Goal: Information Seeking & Learning: Check status

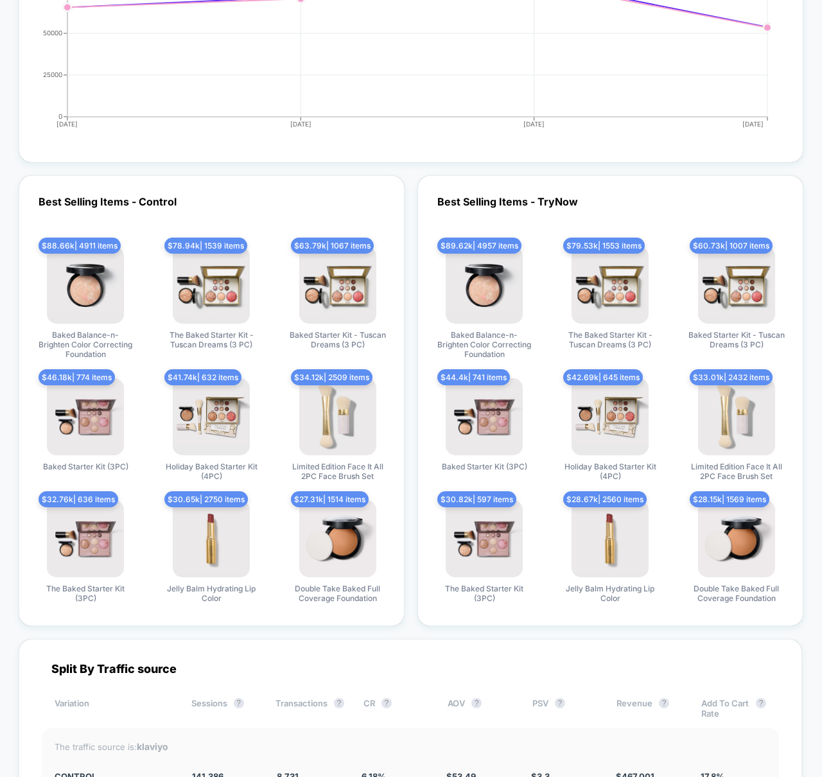
scroll to position [2942, 0]
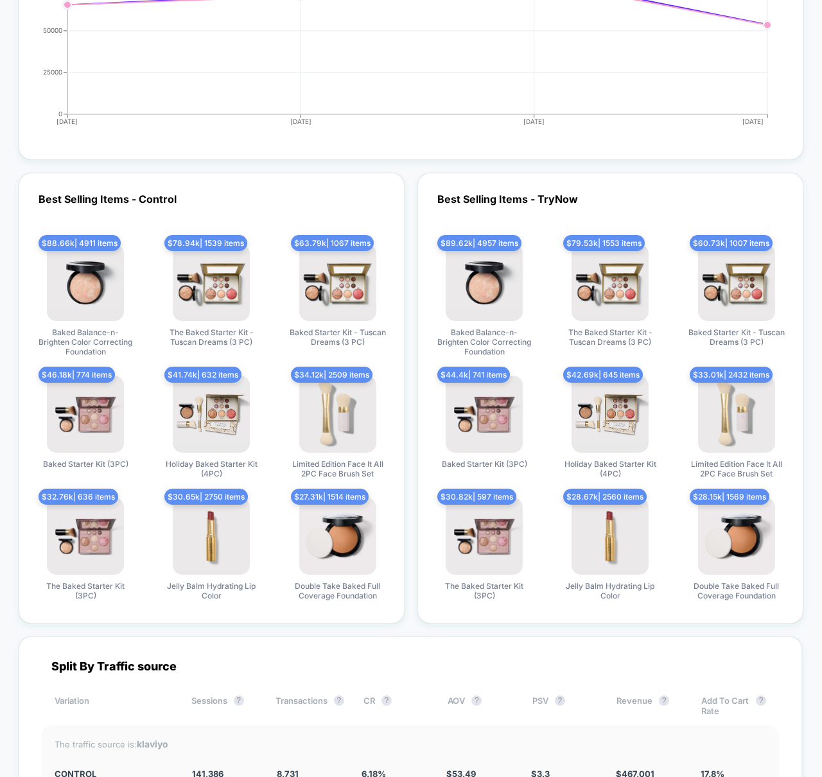
click at [407, 376] on div "Best Selling Items - Control $ 88.66k | 4911 items Baked Balance-n-Brighten Col…" at bounding box center [411, 398] width 785 height 451
click at [416, 392] on div "Best Selling Items - Control $ 88.66k | 4911 items Baked Balance-n-Brighten Col…" at bounding box center [411, 398] width 785 height 451
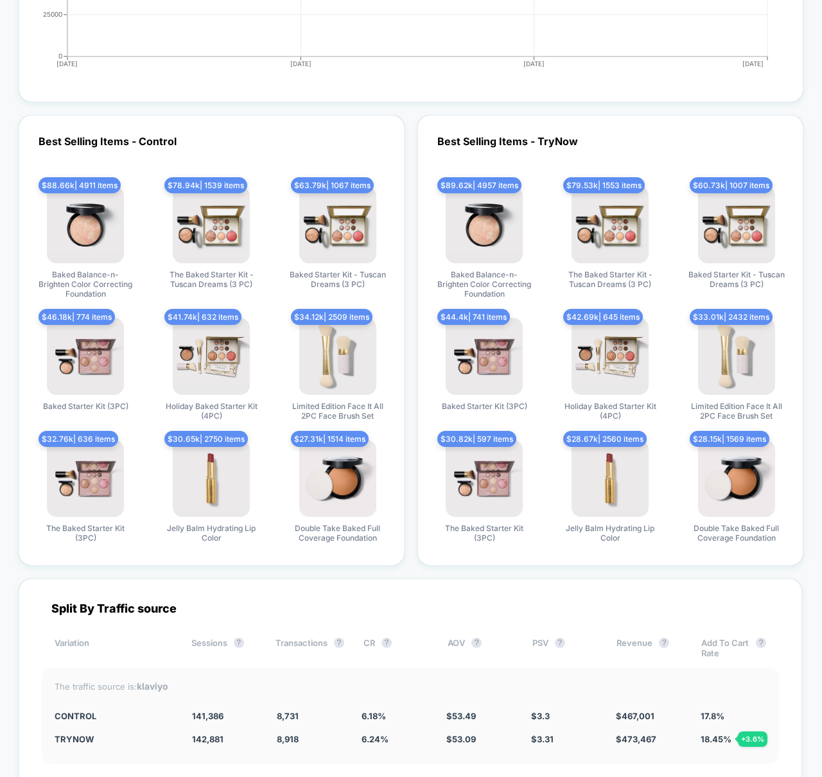
scroll to position [3002, 0]
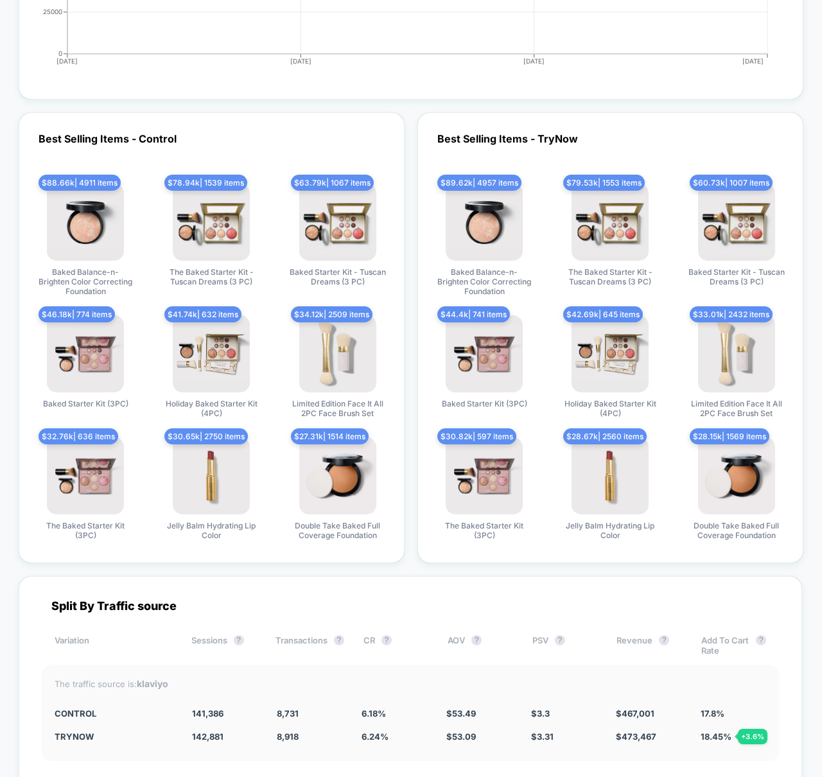
click at [412, 343] on div "Best Selling Items - Control $ 88.66k | 4911 items Baked Balance-n-Brighten Col…" at bounding box center [411, 337] width 785 height 451
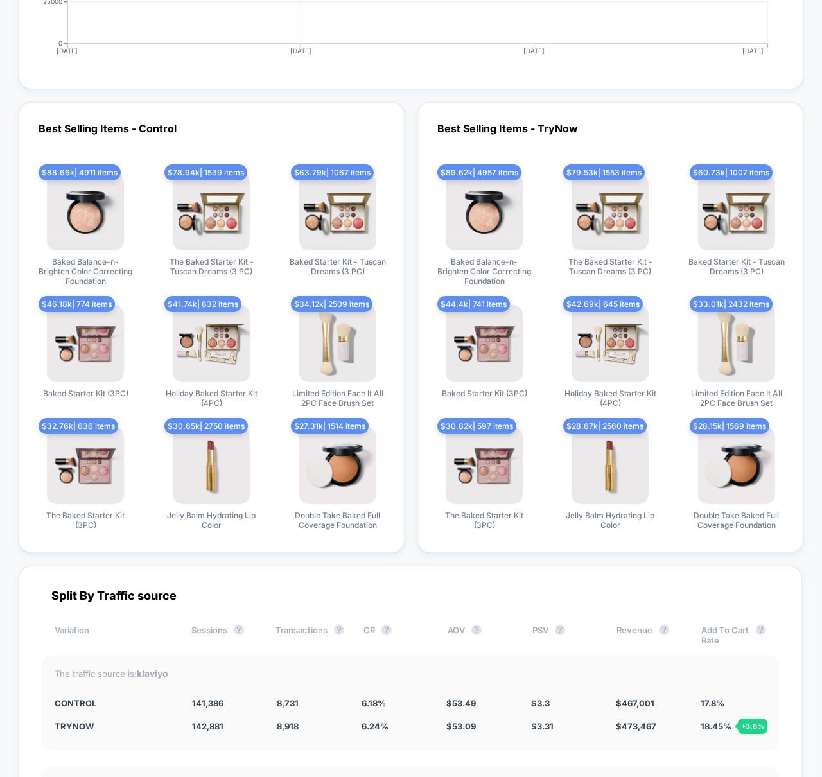
scroll to position [3013, 0]
click at [409, 285] on div "Best Selling Items - Control $ 88.66k | 4911 items Baked Balance-n-Brighten Col…" at bounding box center [411, 326] width 785 height 451
click at [425, 386] on div "Best Selling Items - TryNow $ 89.62k | 4957 items Baked Balance-n-Brighten Colo…" at bounding box center [611, 326] width 386 height 451
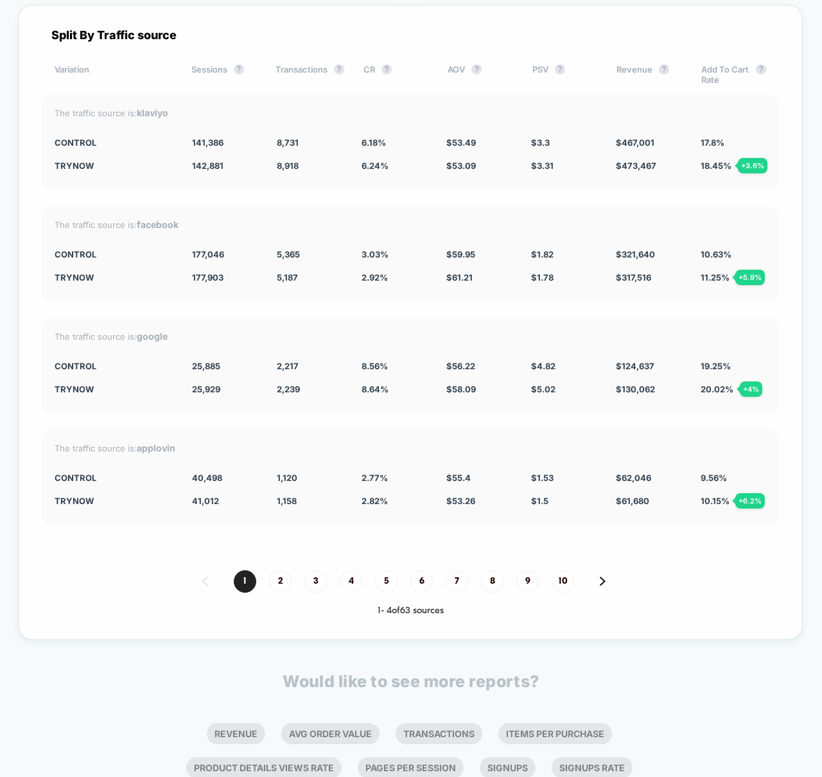
scroll to position [3586, 0]
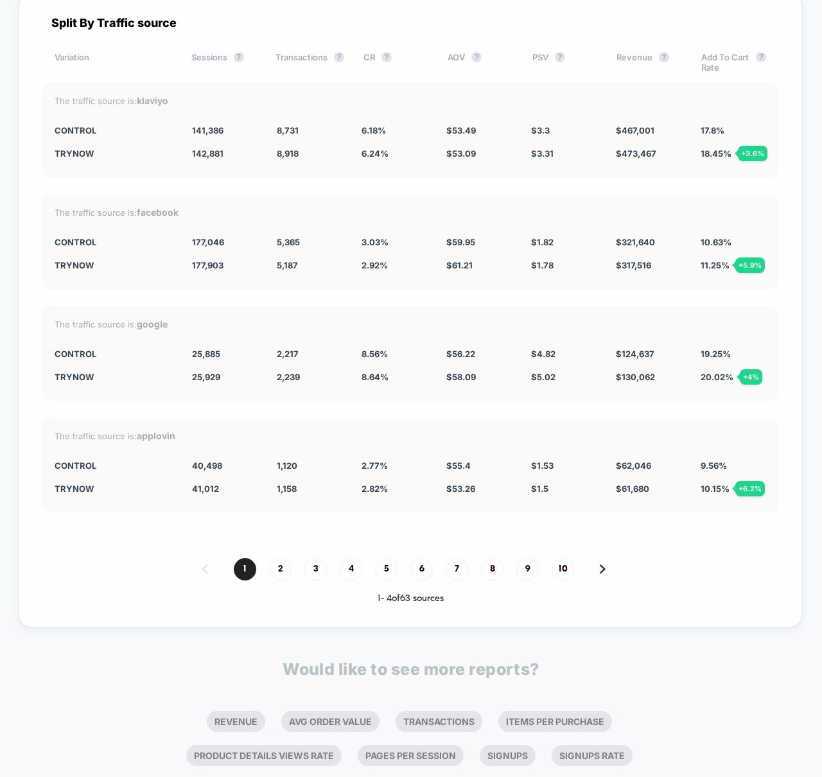
click at [665, 603] on div "1 - 4 of 63 sources" at bounding box center [410, 599] width 737 height 11
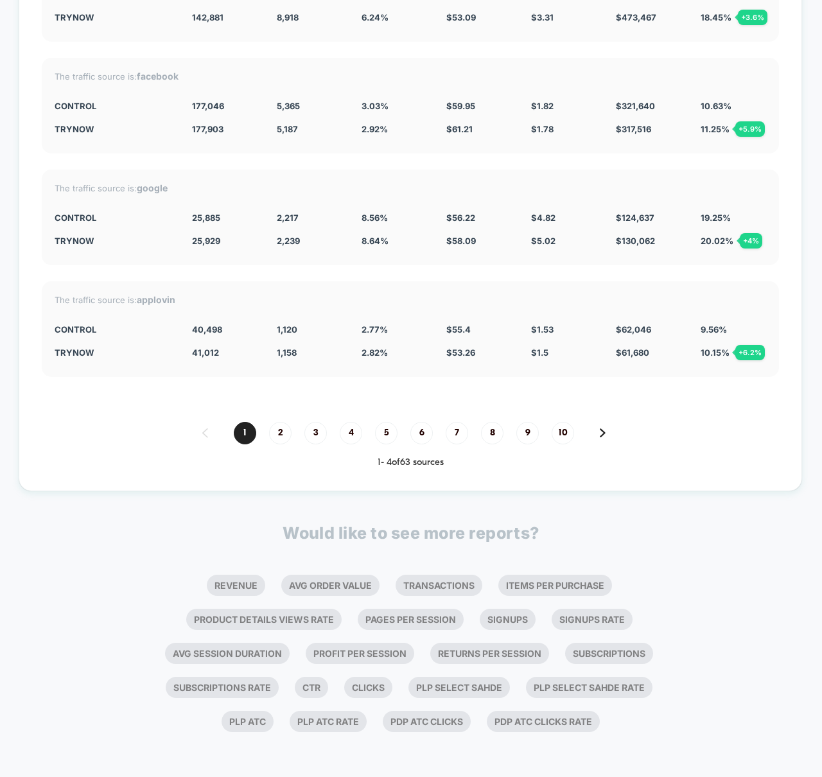
click at [175, 531] on div "Would like to see more reports? Revenue Avg Order Value Transactions Items Per …" at bounding box center [410, 631] width 549 height 215
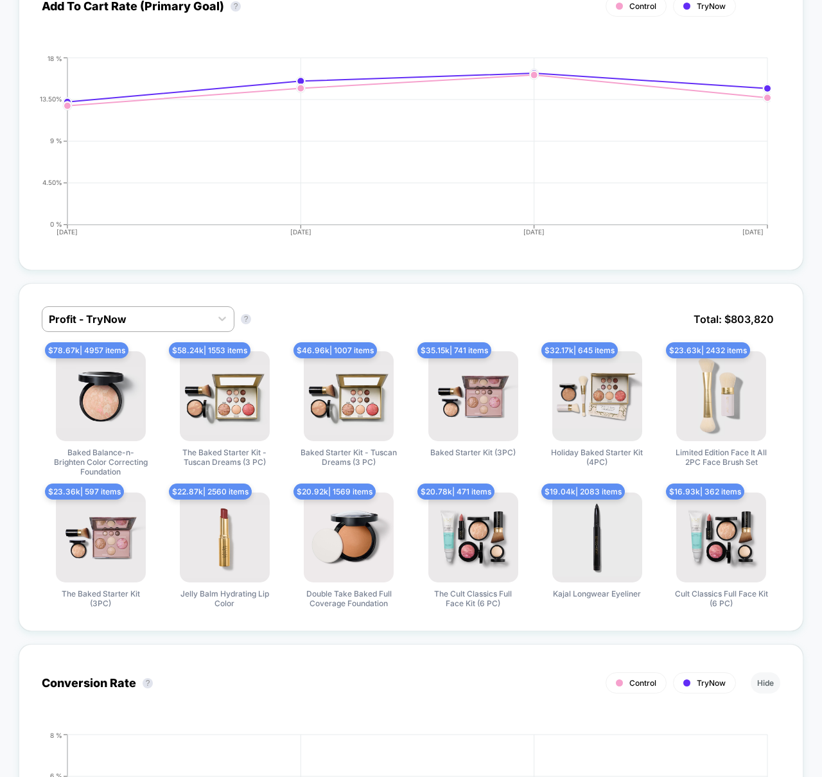
scroll to position [0, 0]
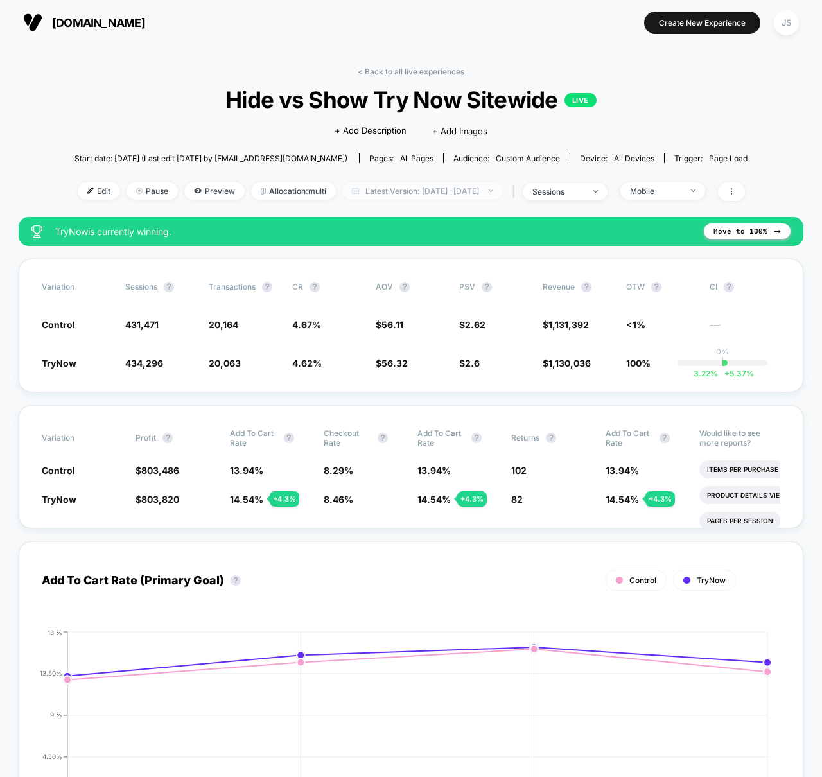
click at [430, 196] on span "Latest Version: [DATE] - [DATE]" at bounding box center [422, 190] width 161 height 17
select select "*"
select select "****"
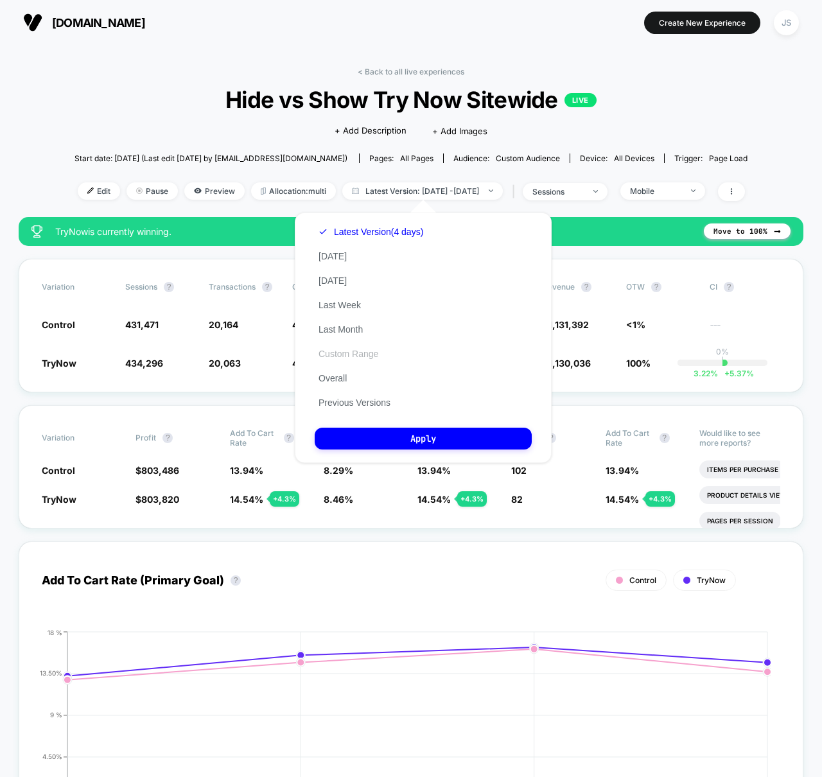
click at [345, 354] on button "Custom Range" at bounding box center [348, 354] width 67 height 12
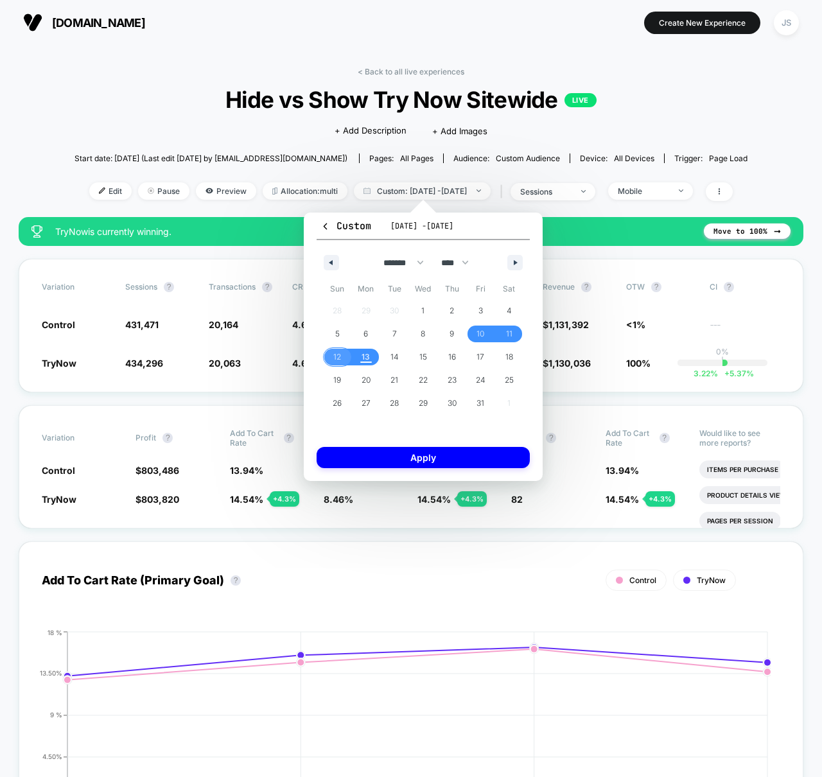
click at [331, 354] on span "12" at bounding box center [337, 357] width 29 height 17
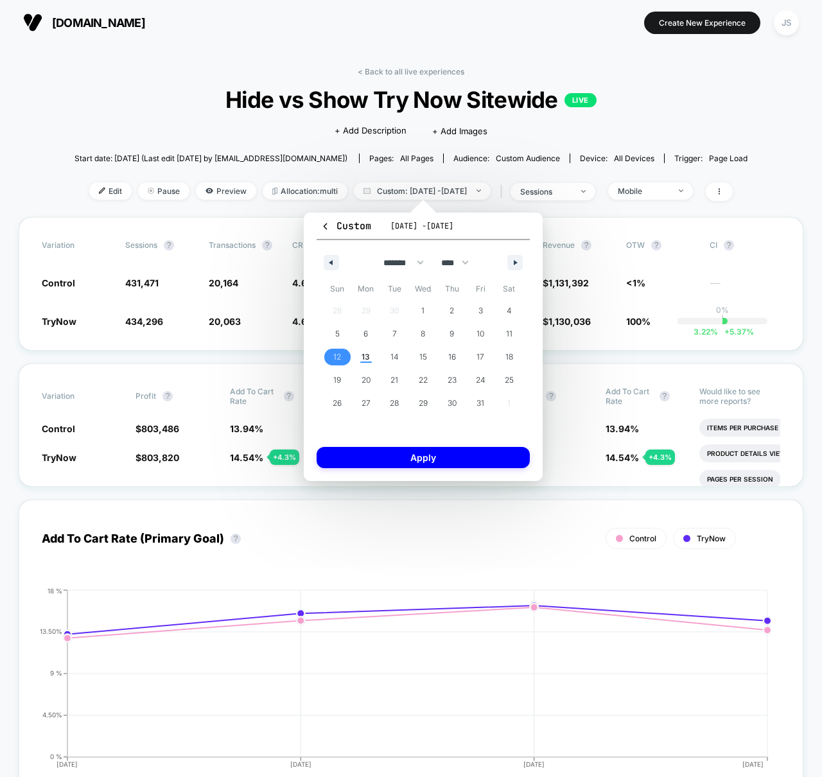
click at [331, 354] on span "12" at bounding box center [337, 357] width 29 height 17
click at [387, 455] on button "Apply" at bounding box center [423, 457] width 213 height 21
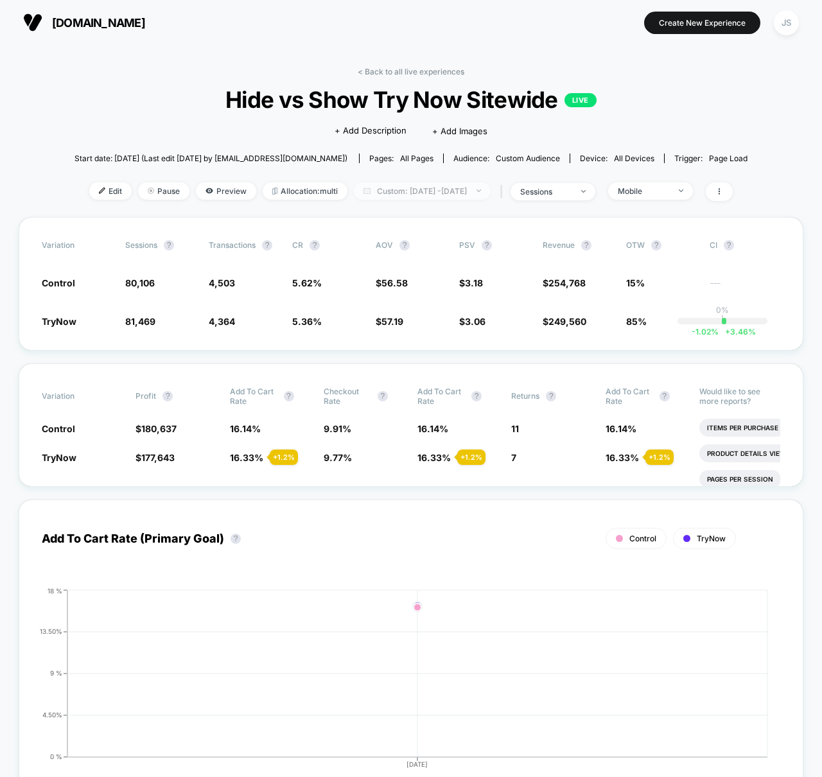
click at [454, 182] on span "Custom: [DATE] - [DATE]" at bounding box center [422, 190] width 137 height 17
select select "*"
select select "****"
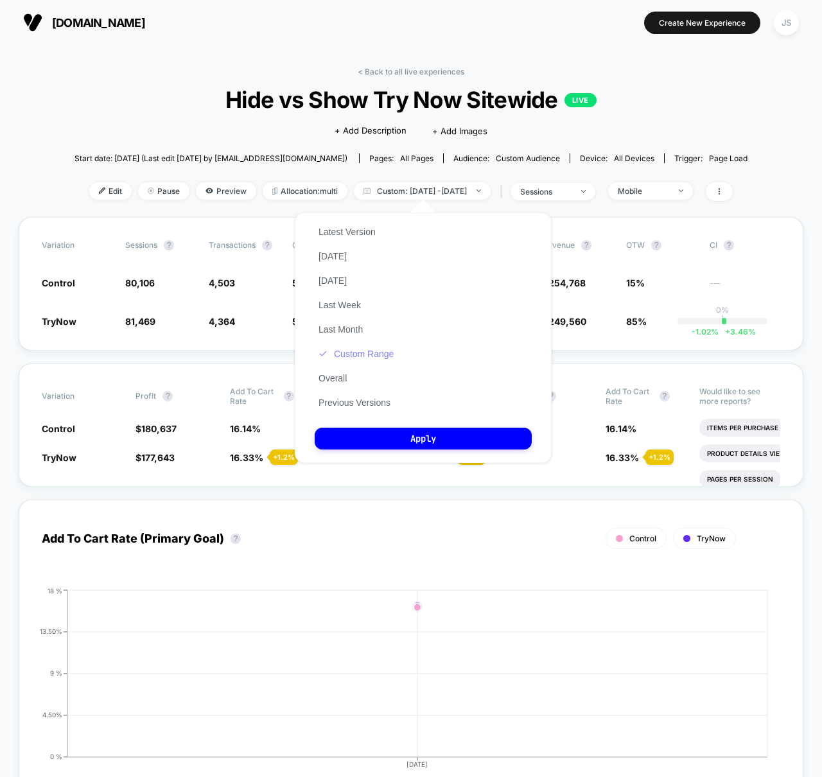
click at [340, 352] on button "Custom Range" at bounding box center [356, 354] width 83 height 12
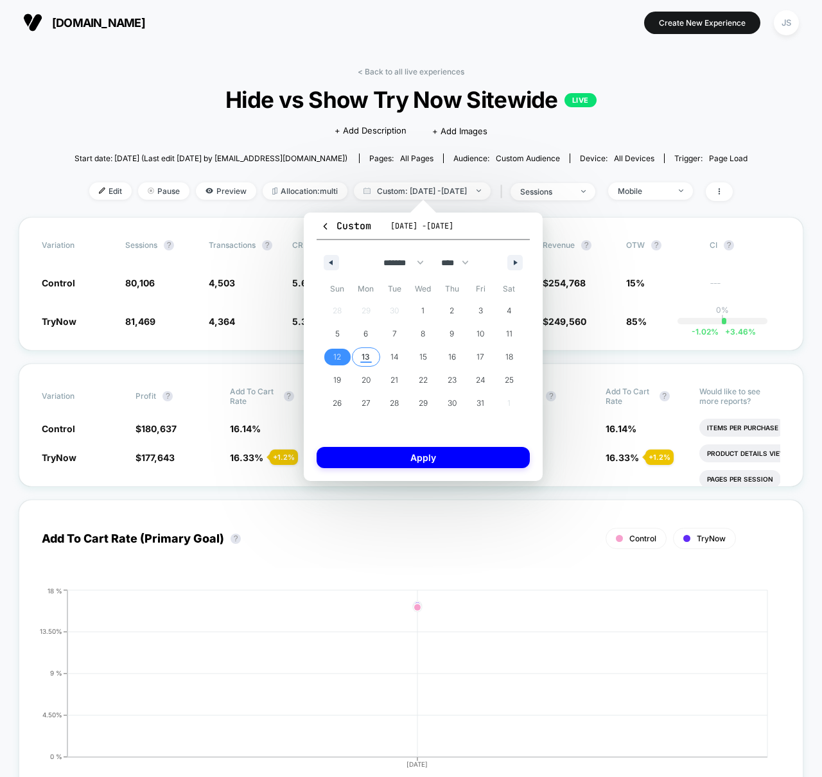
click at [357, 355] on span "13" at bounding box center [366, 357] width 29 height 17
click at [362, 357] on span "13" at bounding box center [366, 357] width 8 height 23
click at [378, 457] on button "Apply" at bounding box center [423, 457] width 213 height 21
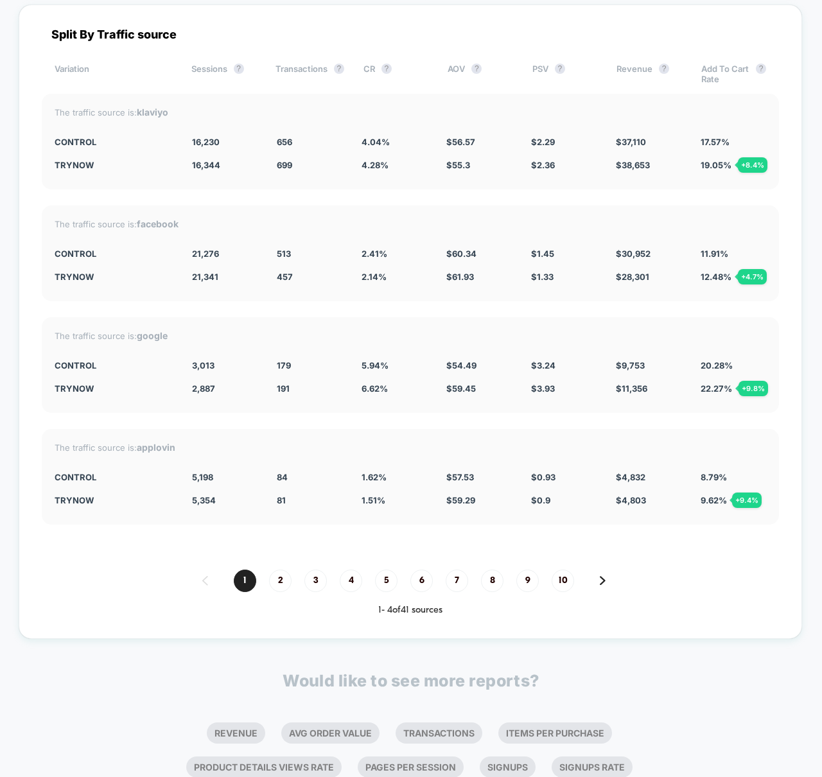
scroll to position [3406, 0]
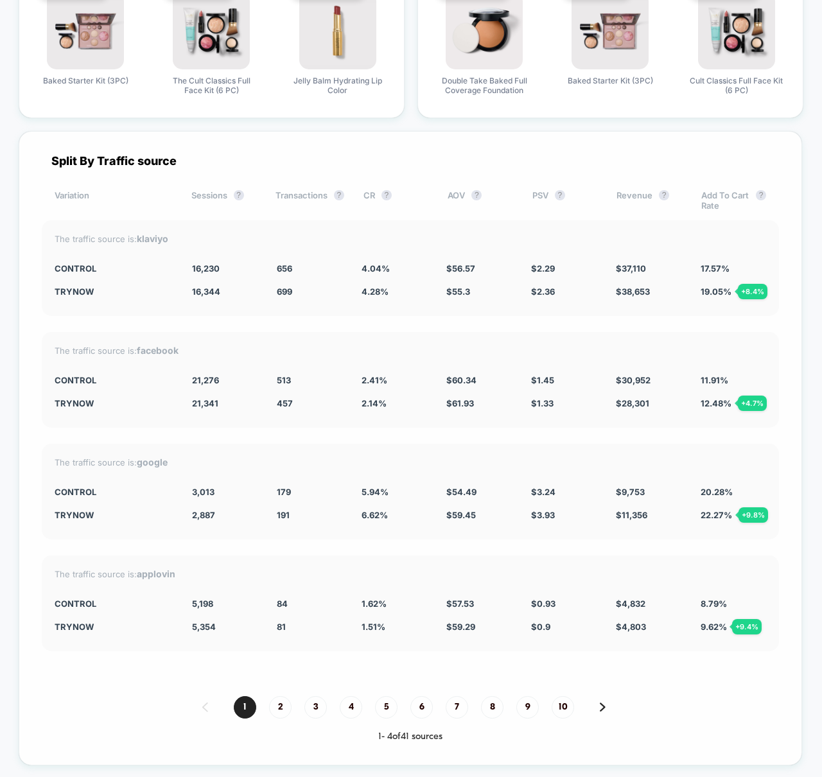
click at [396, 543] on div "Split By Traffic source Variation Sessions ? Transactions ? CR ? AOV ? PSV ? Re…" at bounding box center [411, 448] width 784 height 635
click at [303, 556] on div "The traffic source is: applovin Control 5,198 84 1.62 % $ 57.53 $ 0.93 $ 4,832 …" at bounding box center [410, 604] width 737 height 96
click at [425, 188] on div "Split By Traffic source Variation Sessions ? Transactions ? CR ? AOV ? PSV ? Re…" at bounding box center [411, 448] width 784 height 635
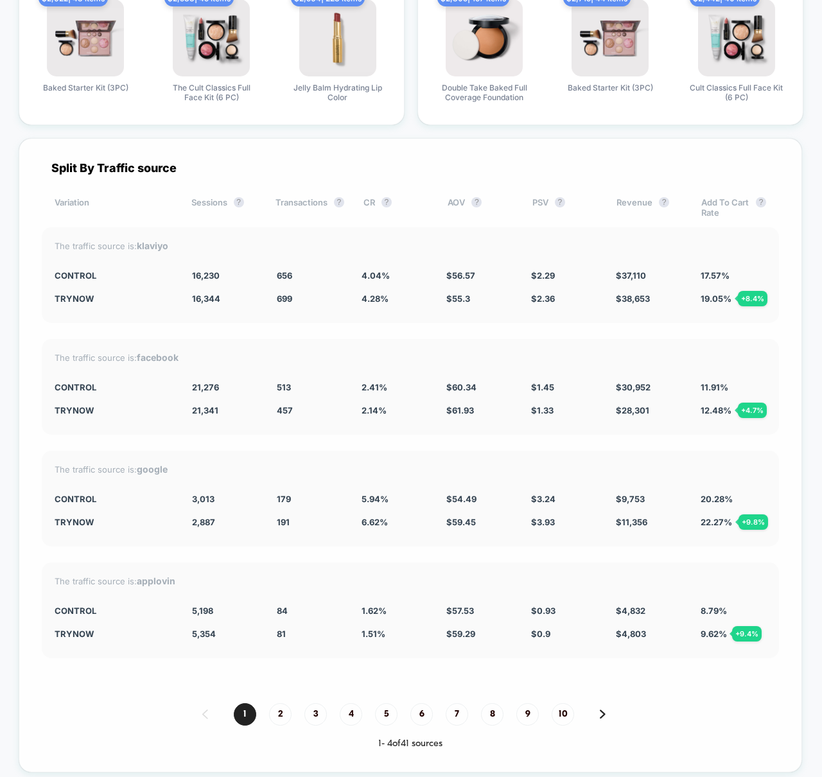
scroll to position [3681, 0]
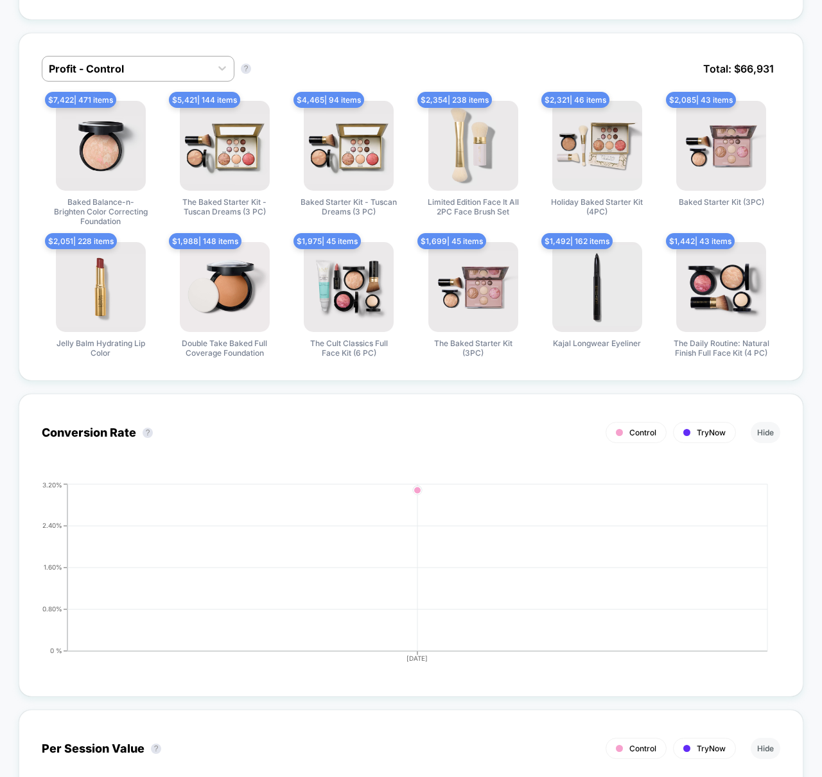
scroll to position [0, 0]
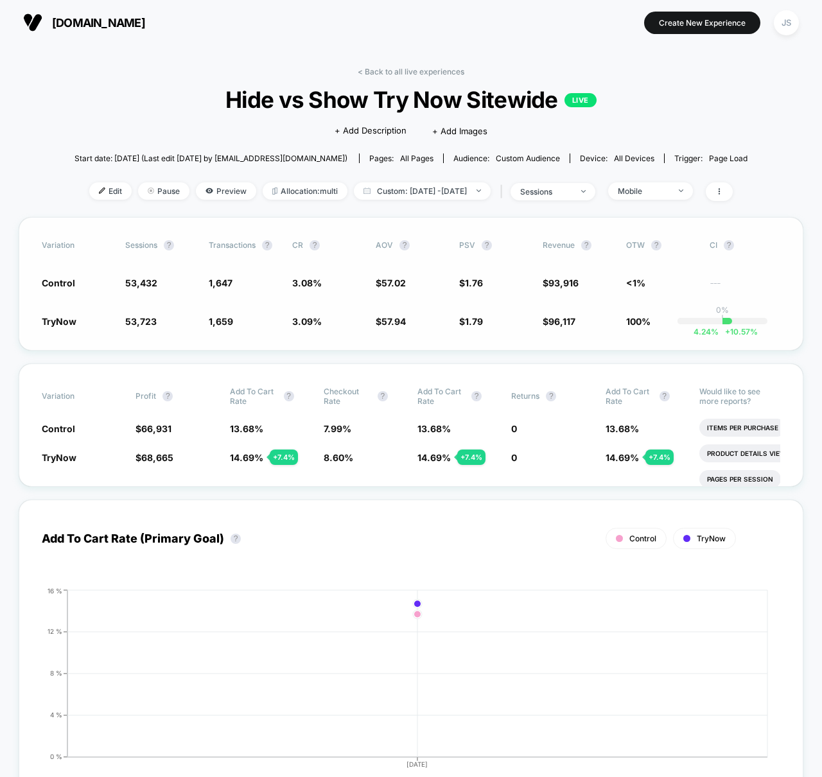
click at [296, 247] on span "CR" at bounding box center [297, 245] width 11 height 10
click at [103, 191] on span "Edit" at bounding box center [110, 190] width 42 height 17
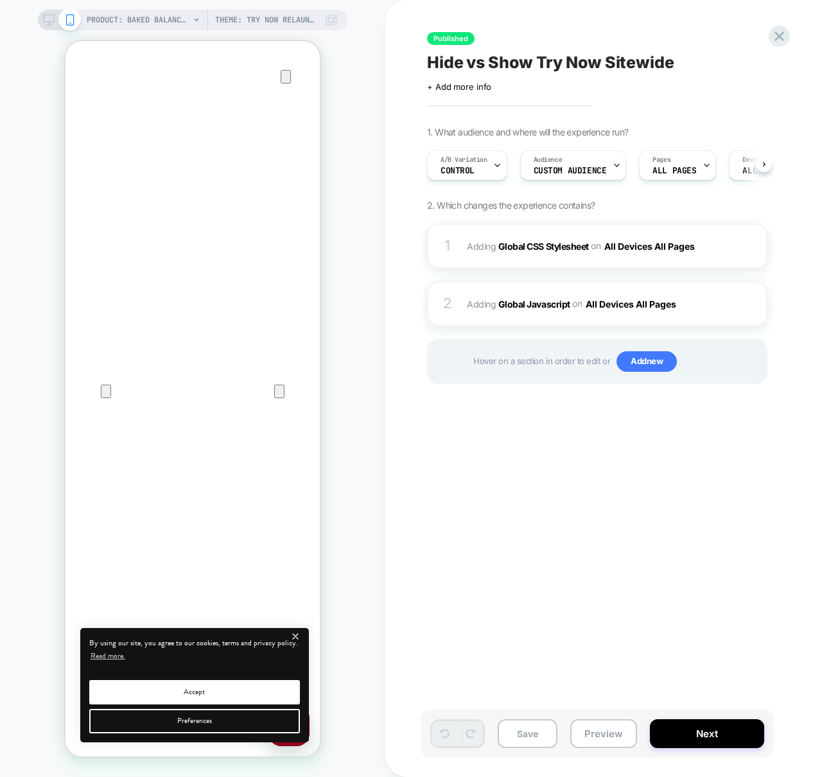
scroll to position [0, 1]
click at [784, 35] on icon at bounding box center [779, 36] width 17 height 17
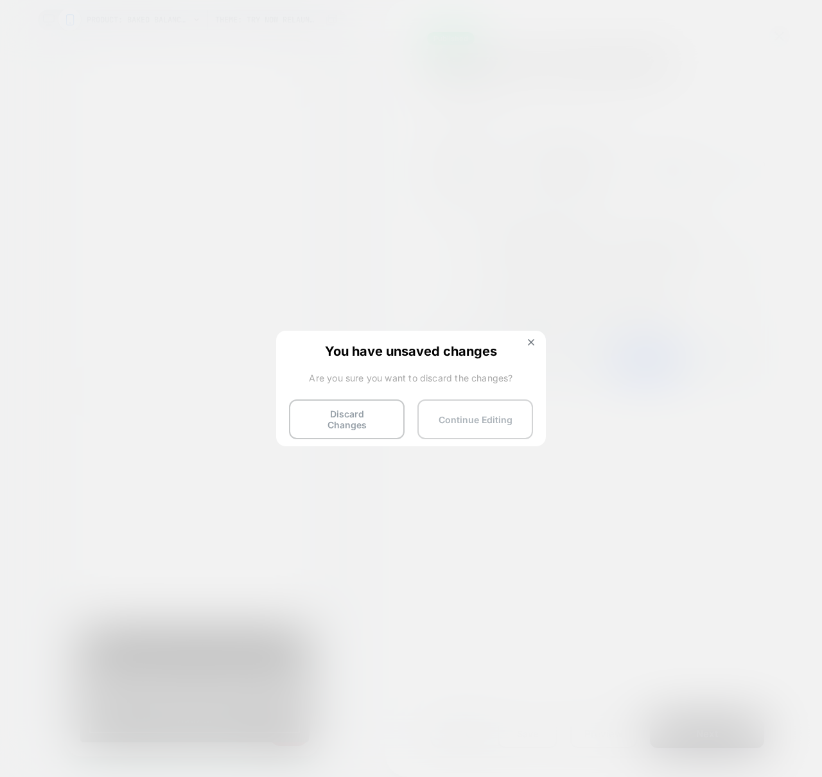
click at [479, 412] on button "Continue Editing" at bounding box center [476, 420] width 116 height 40
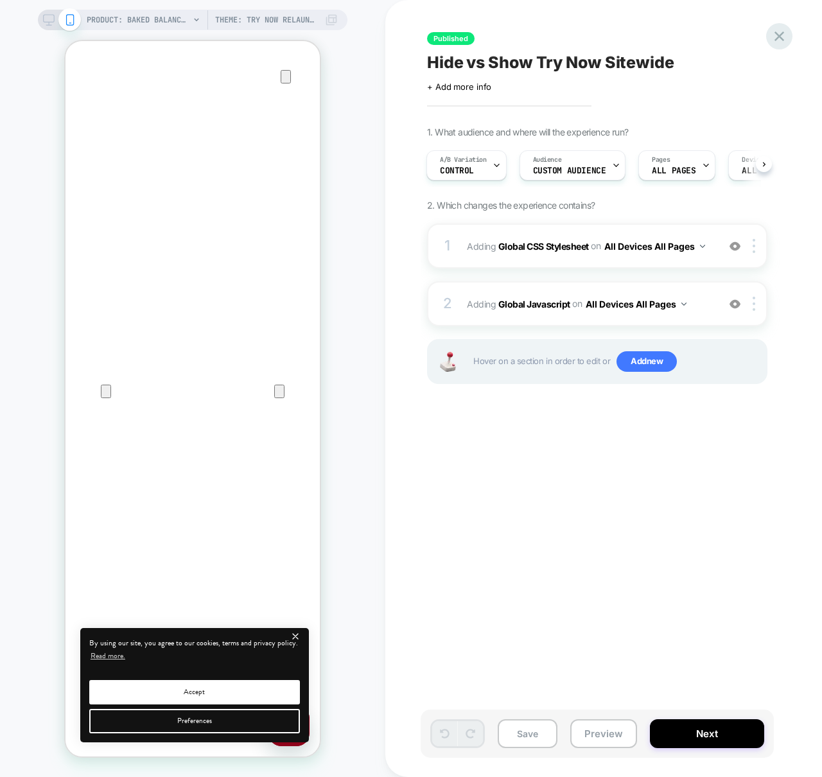
click at [782, 31] on icon at bounding box center [779, 36] width 17 height 17
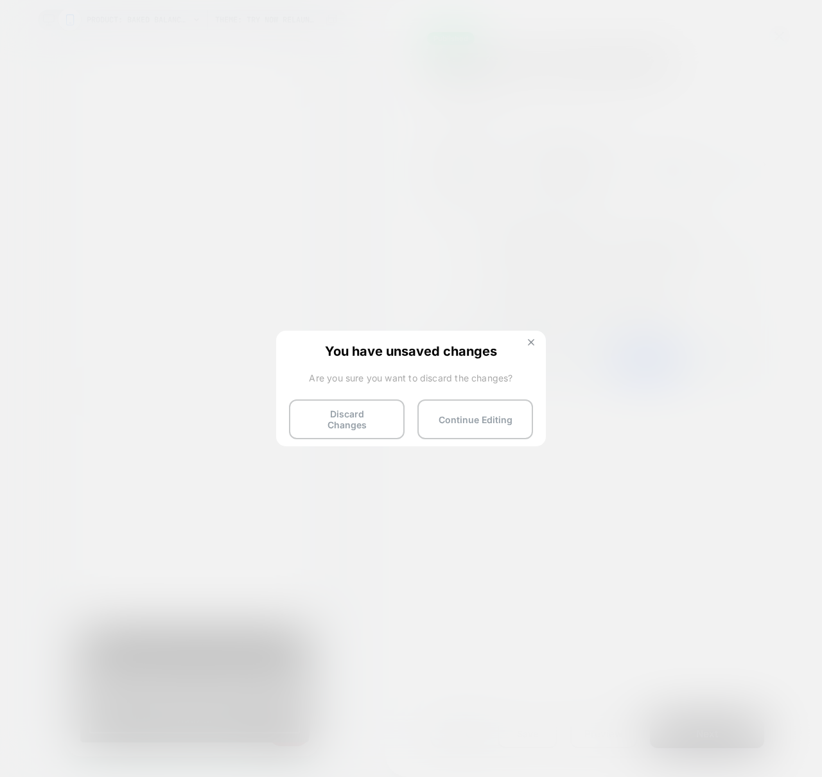
click at [533, 342] on img at bounding box center [531, 342] width 6 height 6
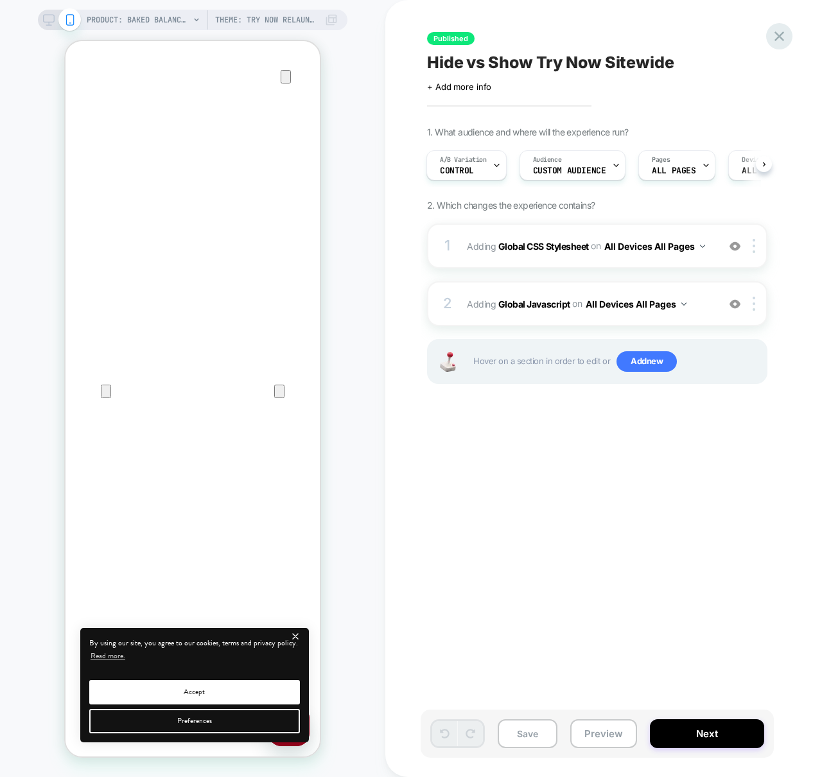
click at [778, 42] on icon at bounding box center [779, 36] width 17 height 17
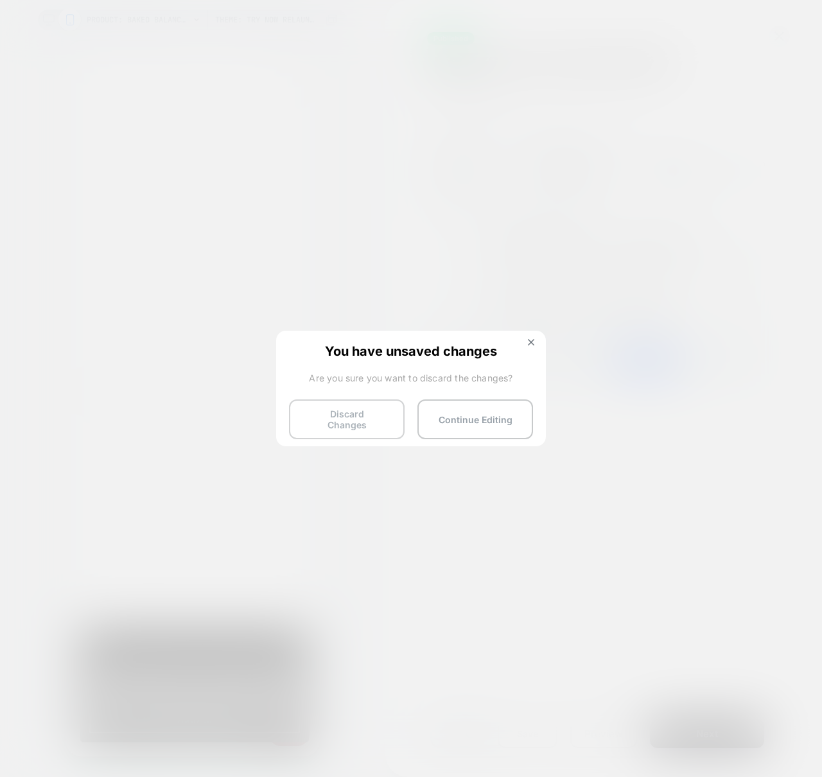
click at [357, 422] on button "Discard Changes" at bounding box center [347, 420] width 116 height 40
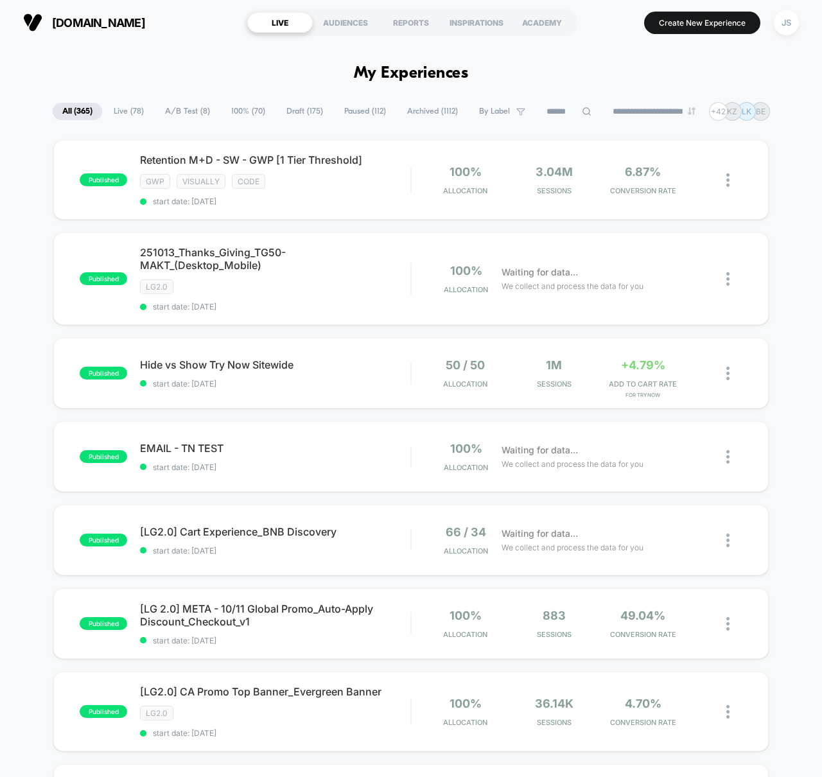
click at [40, 401] on div "published Retention M+D - SW - GWP [1 Tier Threshold] gwp visually code start d…" at bounding box center [411, 700] width 822 height 1120
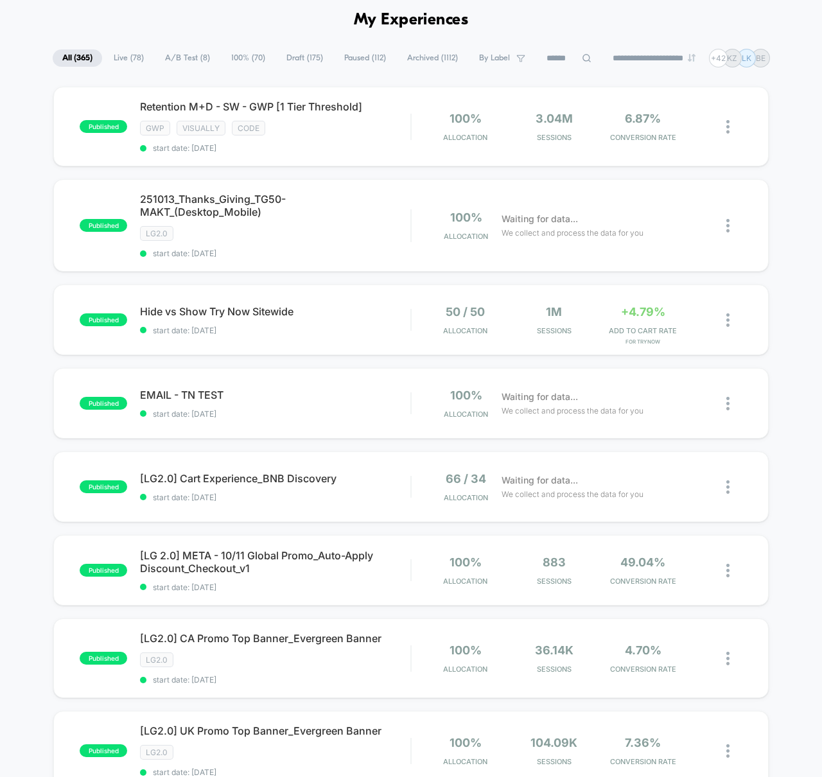
scroll to position [55, 0]
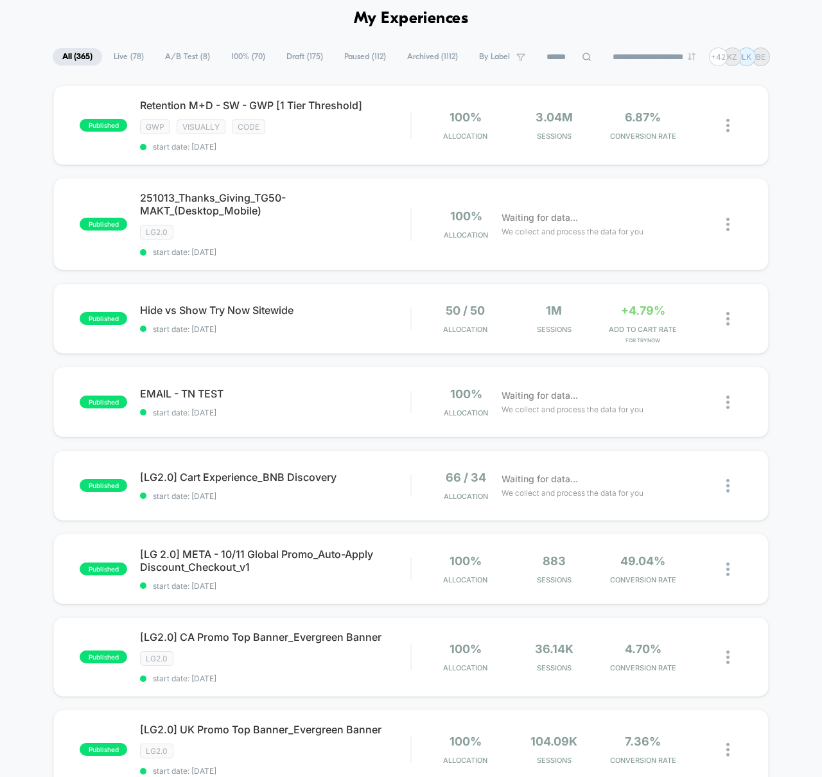
click at [33, 389] on div "published Retention M+D - SW - GWP [1 Tier Threshold] gwp visually code start d…" at bounding box center [411, 645] width 822 height 1120
click at [188, 385] on div "published EMAIL - TN TEST start date: [DATE] 100% Allocation Waiting for data..…" at bounding box center [411, 402] width 716 height 71
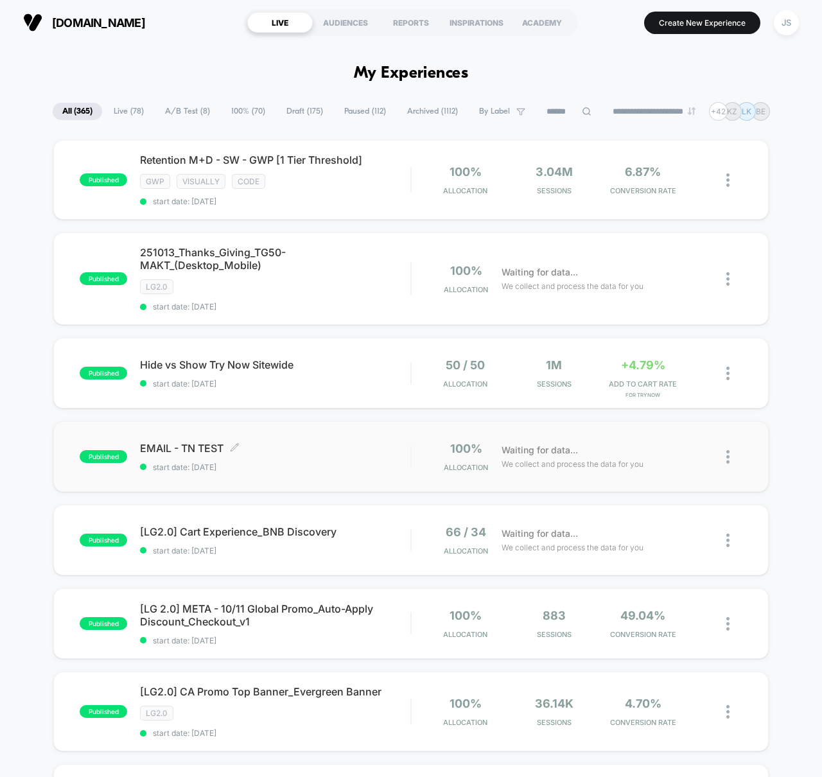
click at [94, 442] on div "published EMAIL - TN TEST Click to edit experience details Click to edit experi…" at bounding box center [245, 457] width 331 height 30
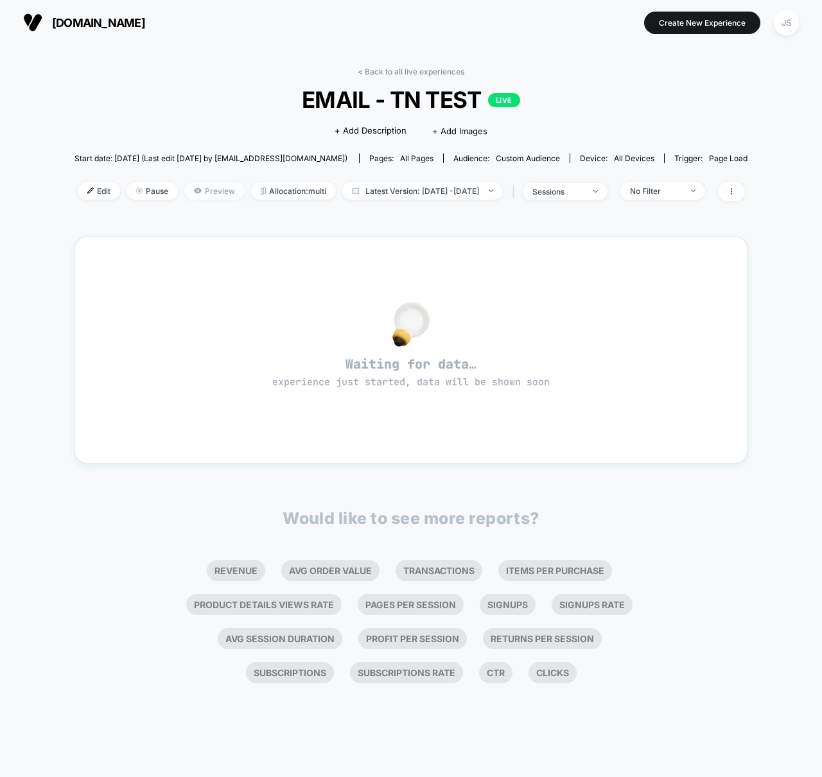
click at [184, 191] on span "Preview" at bounding box center [214, 190] width 60 height 17
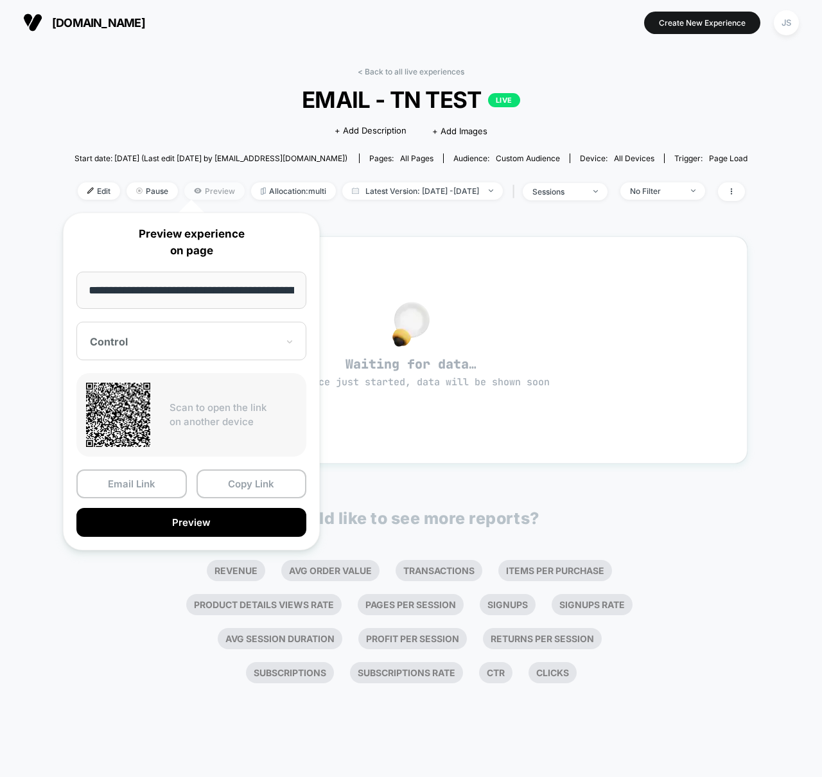
scroll to position [0, 259]
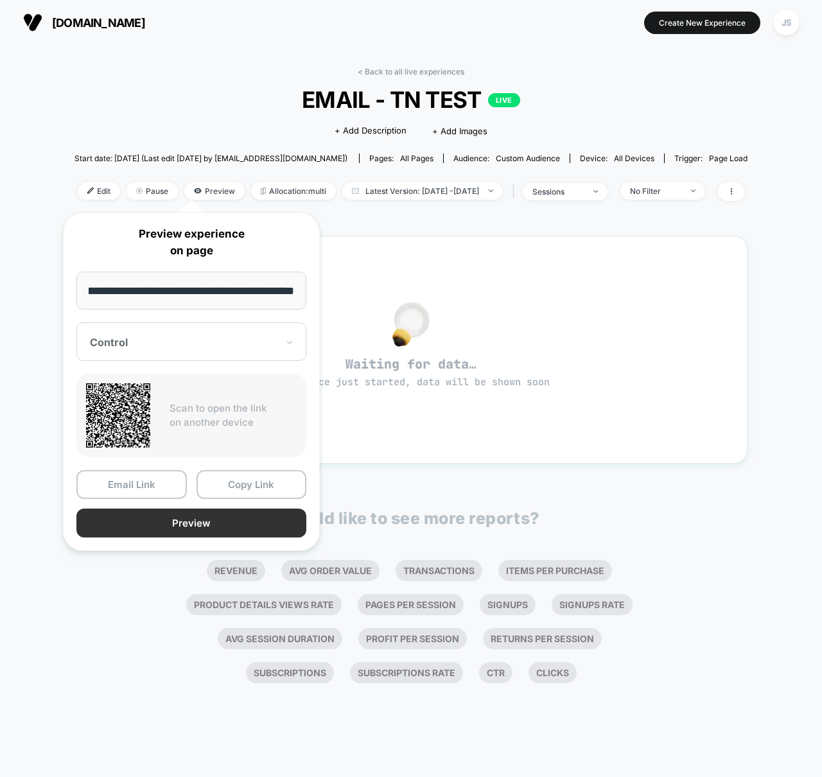
click at [197, 527] on button "Preview" at bounding box center [191, 523] width 230 height 29
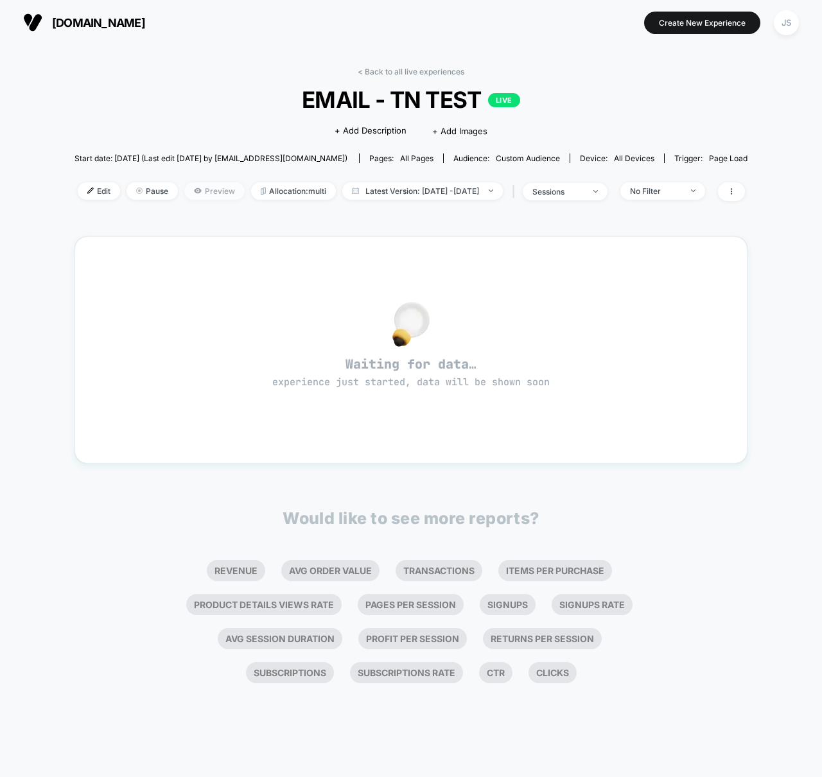
click at [214, 188] on span "Preview" at bounding box center [214, 190] width 60 height 17
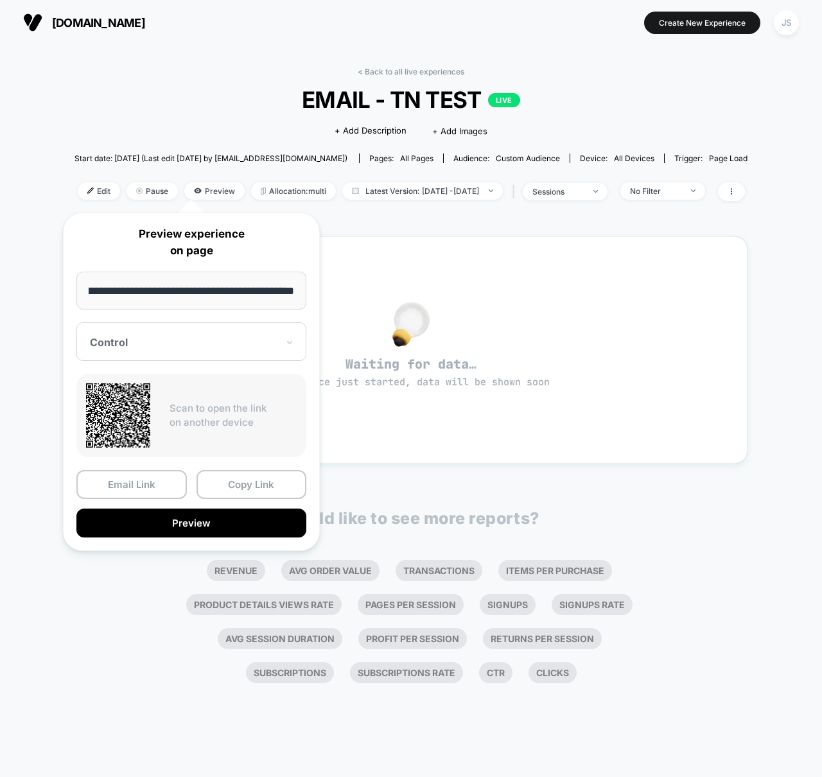
click at [123, 119] on div "< Back to all live experiences EMAIL - TN TEST LIVE Click to edit experience de…" at bounding box center [411, 142] width 673 height 150
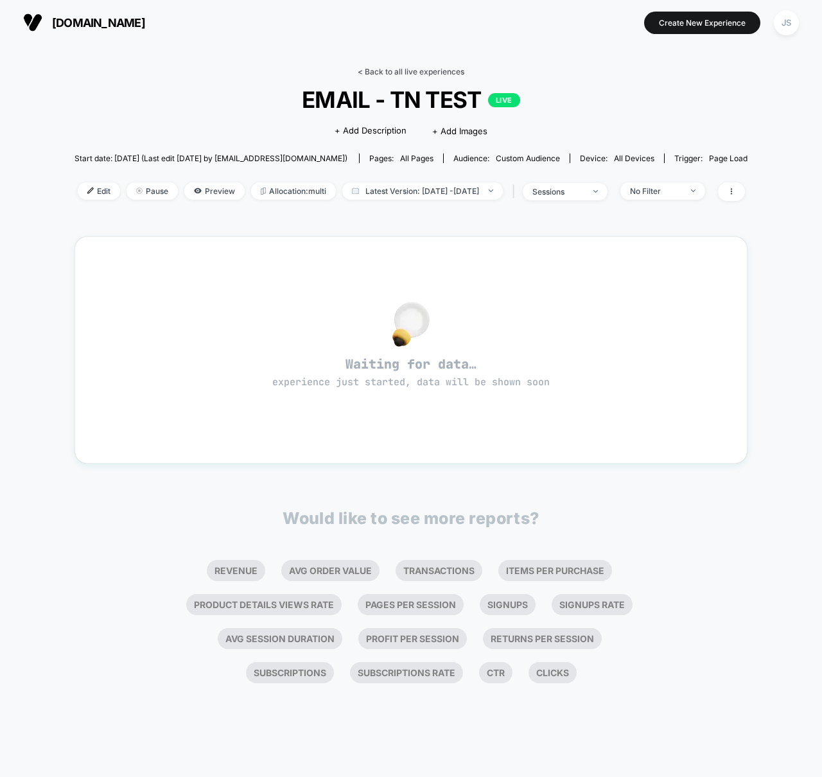
click at [375, 75] on link "< Back to all live experiences" at bounding box center [411, 72] width 107 height 10
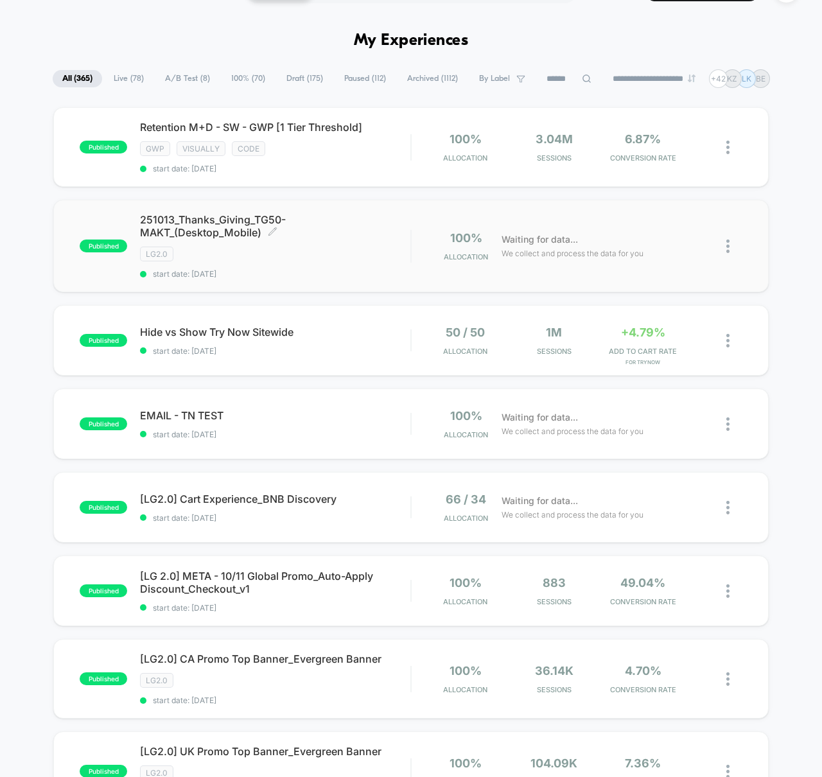
scroll to position [33, 0]
click at [16, 411] on div "published Retention M+D - SW - GWP [1 Tier Threshold] gwp visually code start d…" at bounding box center [411, 667] width 822 height 1120
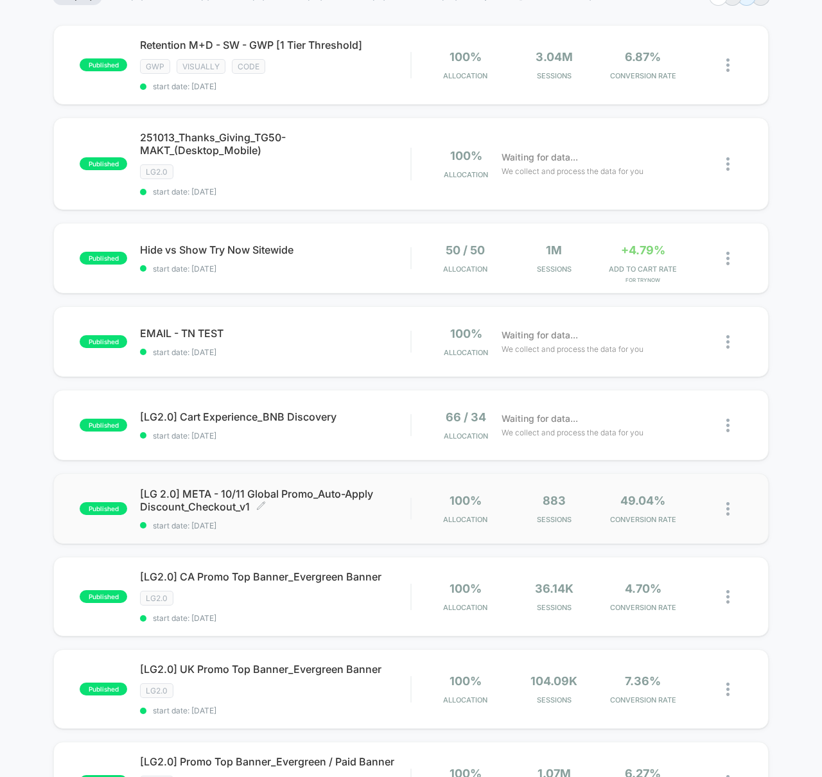
click at [187, 498] on span "[LG 2.0] META - 10/11 Global Promo_Auto-Apply Discount_Checkout_v1 Click to edi…" at bounding box center [275, 501] width 270 height 26
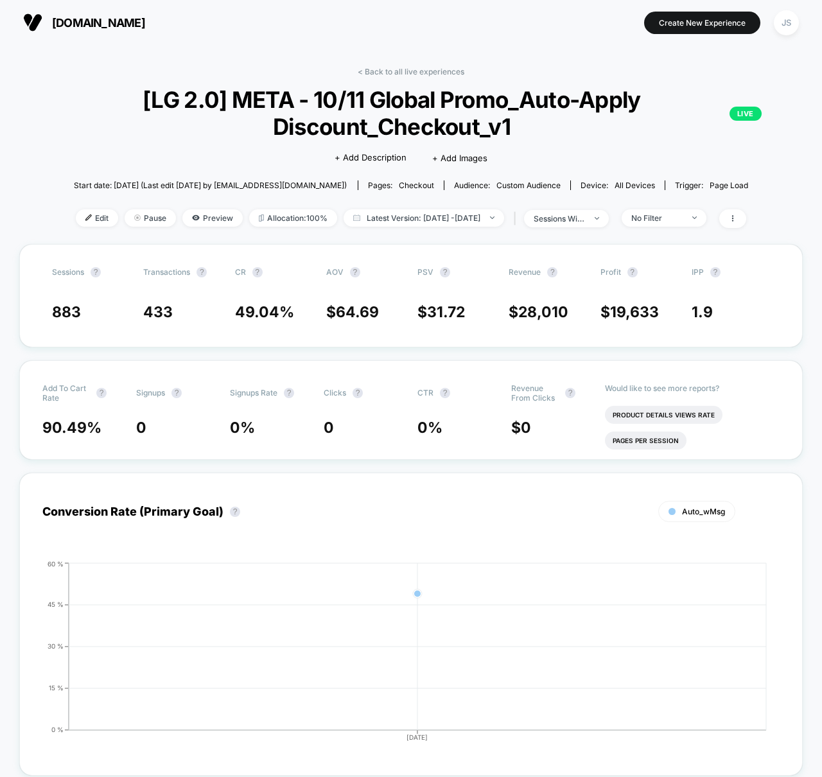
click at [209, 152] on div "Click to edit experience details + Add Description + Add Images" at bounding box center [411, 157] width 468 height 34
click at [452, 217] on span "Latest Version: [DATE] - [DATE]" at bounding box center [424, 217] width 161 height 17
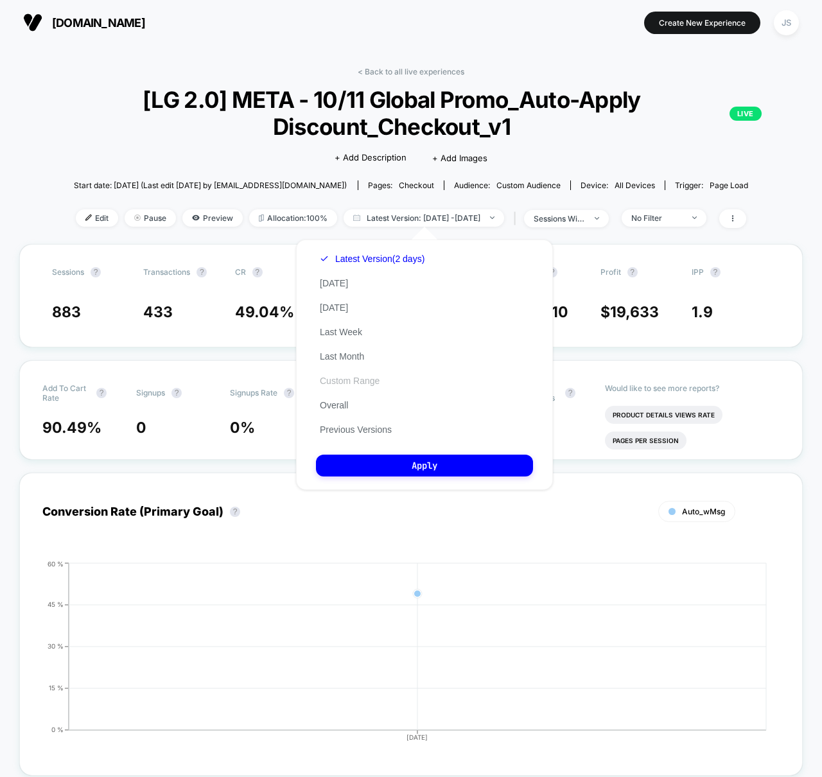
click at [334, 378] on button "Custom Range" at bounding box center [349, 381] width 67 height 12
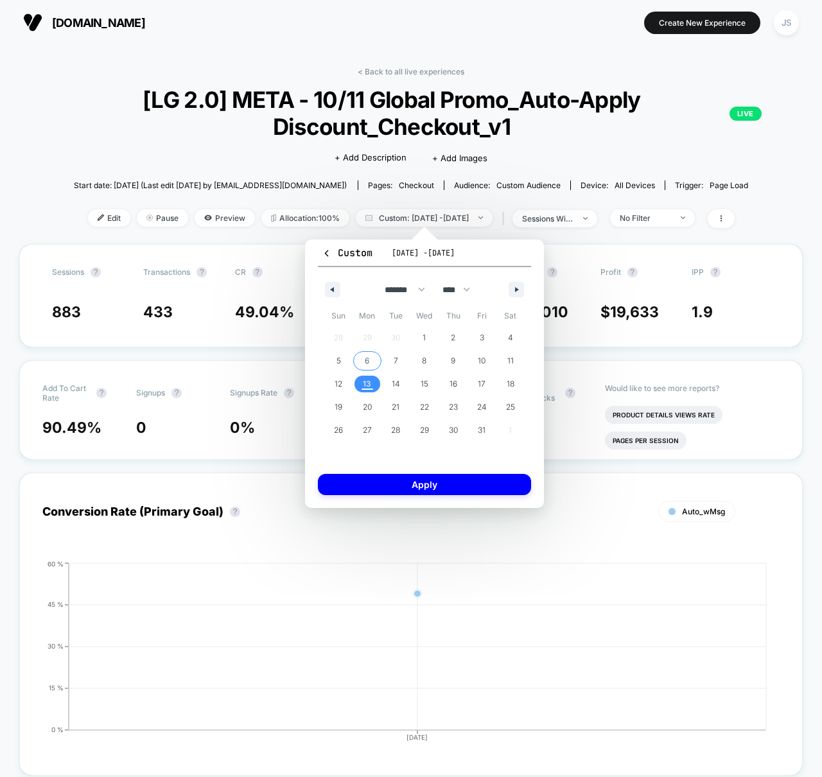
click at [378, 363] on span "6" at bounding box center [367, 361] width 29 height 17
click at [449, 360] on span "9" at bounding box center [453, 361] width 29 height 17
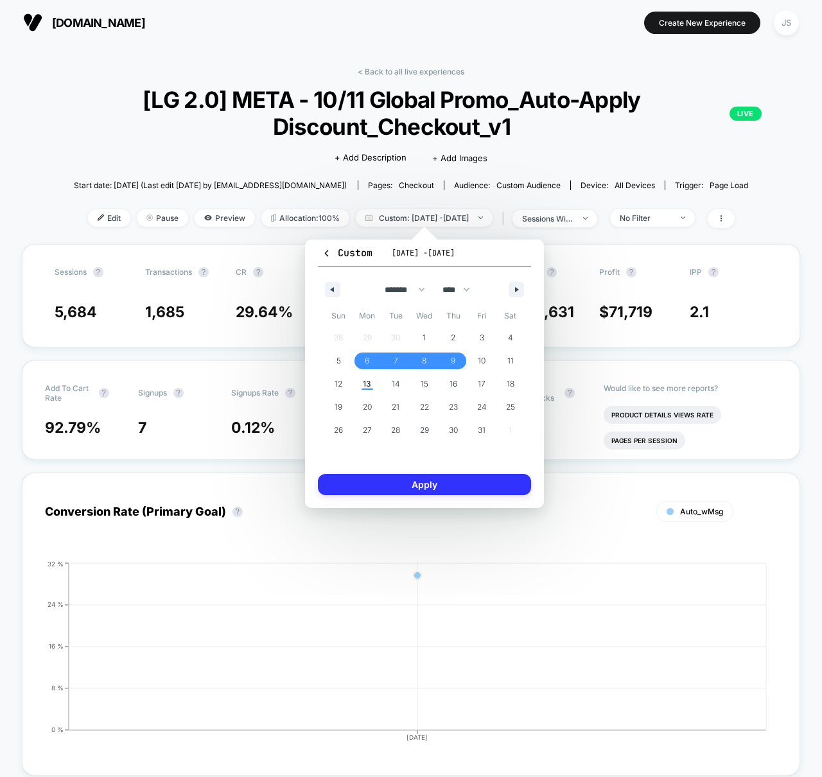
click at [419, 482] on button "Apply" at bounding box center [424, 484] width 213 height 21
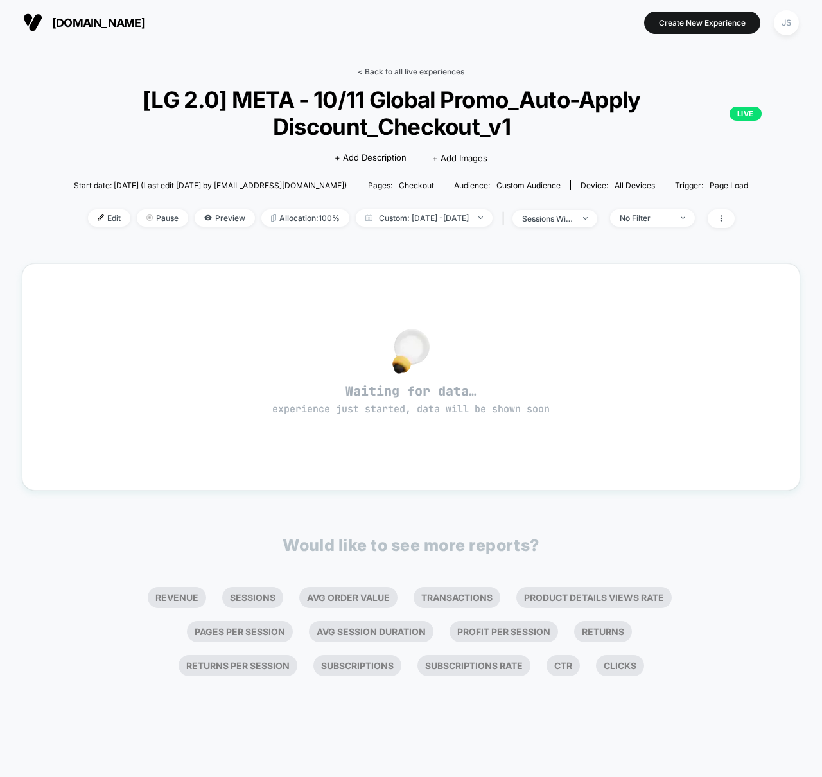
click at [373, 71] on link "< Back to all live experiences" at bounding box center [411, 72] width 107 height 10
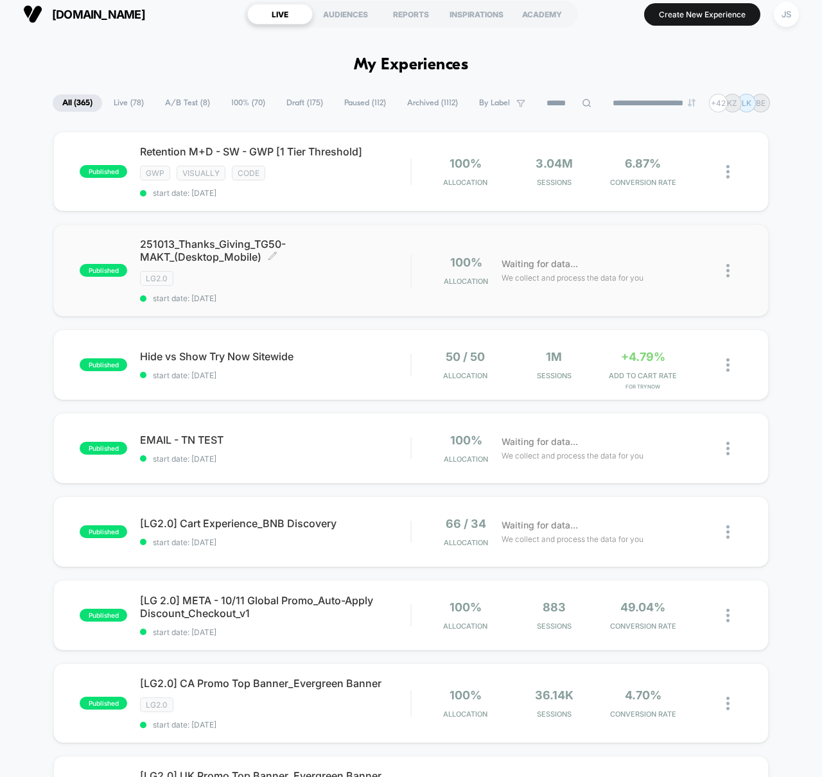
scroll to position [21, 0]
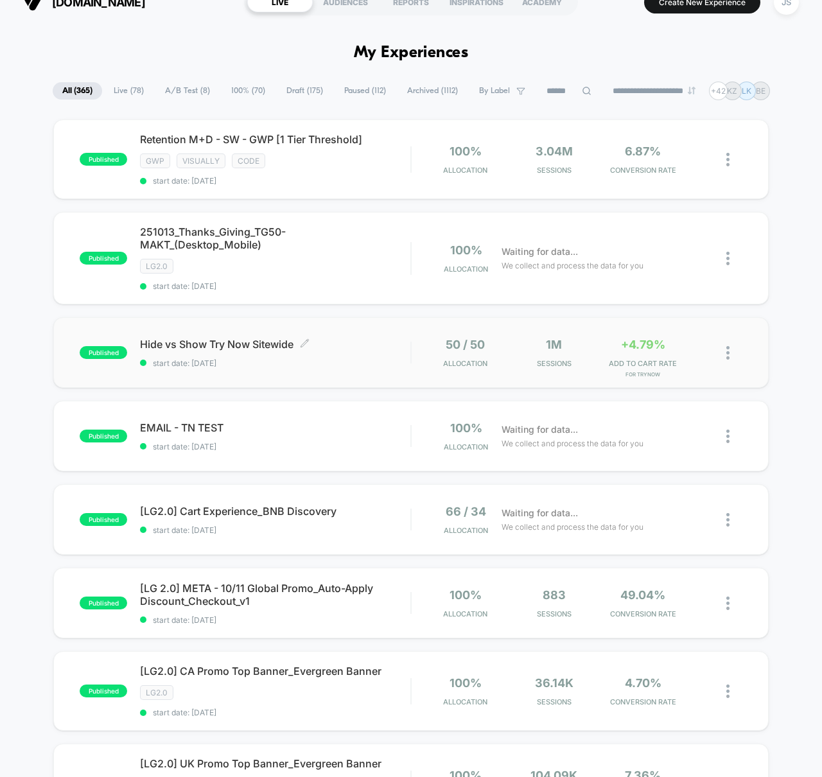
click at [253, 341] on span "Hide vs Show Try Now Sitewide Click to edit experience details" at bounding box center [275, 344] width 270 height 13
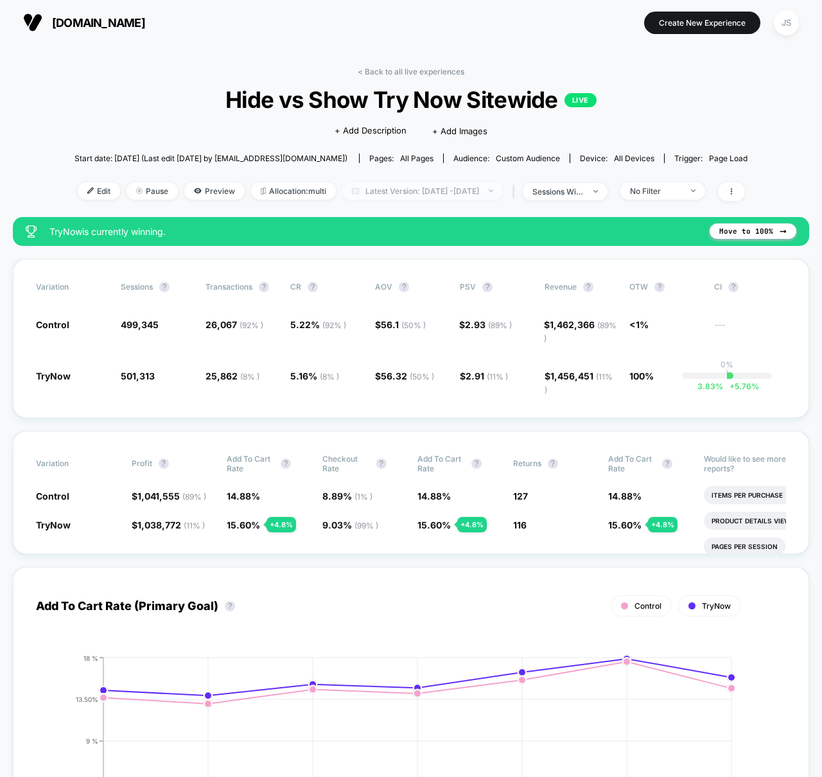
click at [392, 189] on span "Latest Version: [DATE] - [DATE]" at bounding box center [422, 190] width 161 height 17
select select "*"
select select "****"
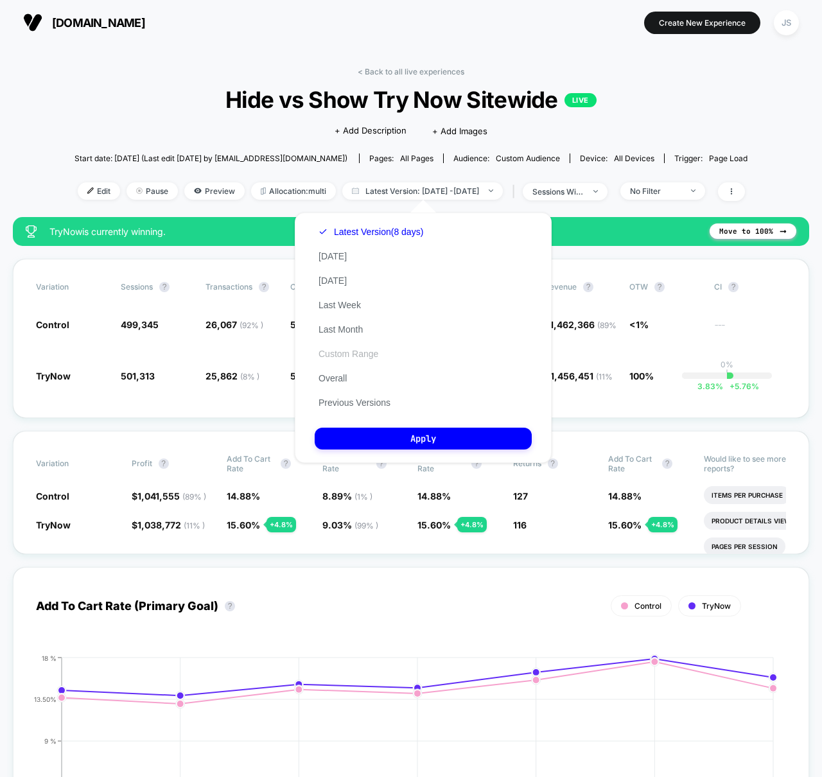
click at [351, 355] on button "Custom Range" at bounding box center [348, 354] width 67 height 12
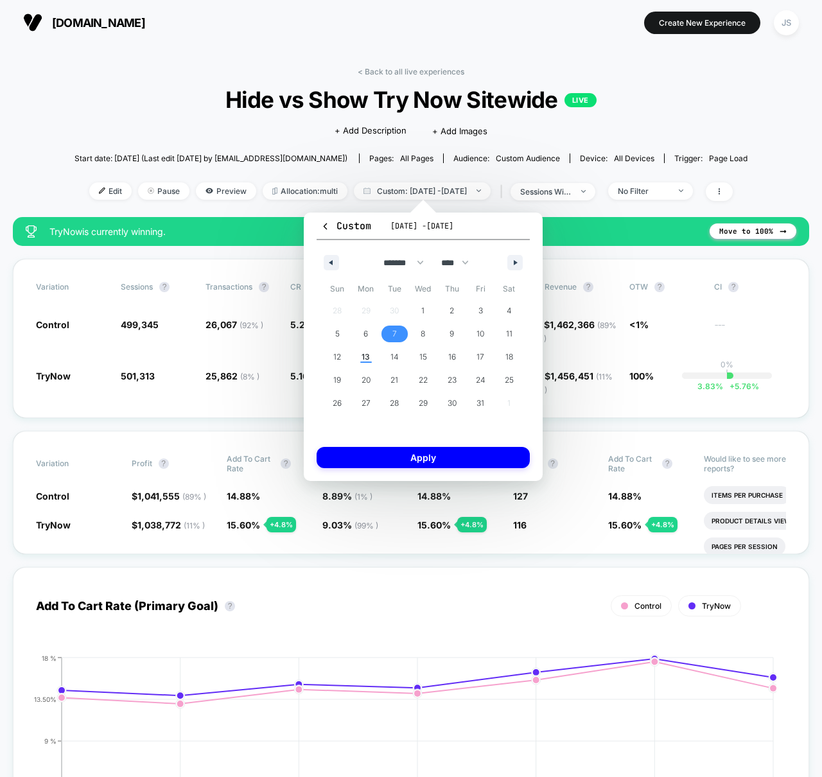
click at [385, 332] on span "7" at bounding box center [394, 334] width 29 height 17
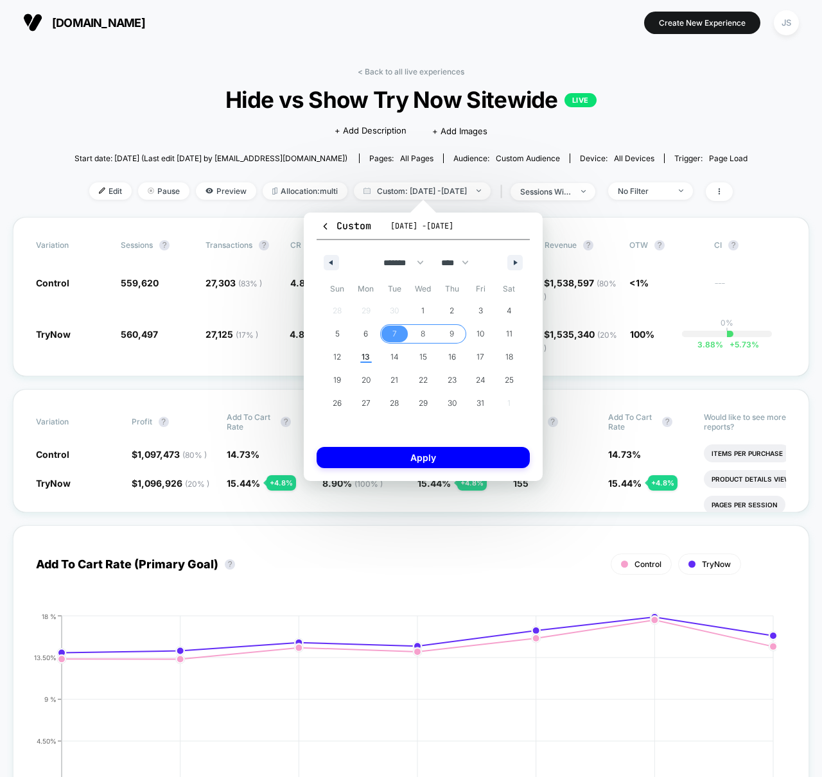
click at [454, 333] on span "9" at bounding box center [452, 333] width 4 height 23
click at [439, 455] on button "Apply" at bounding box center [423, 457] width 213 height 21
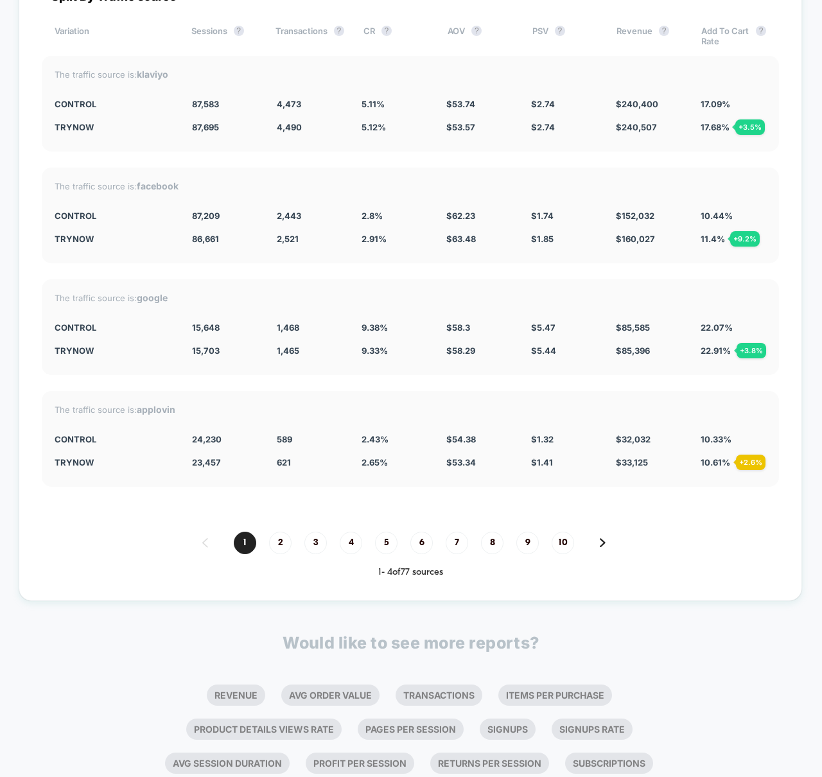
scroll to position [3519, 0]
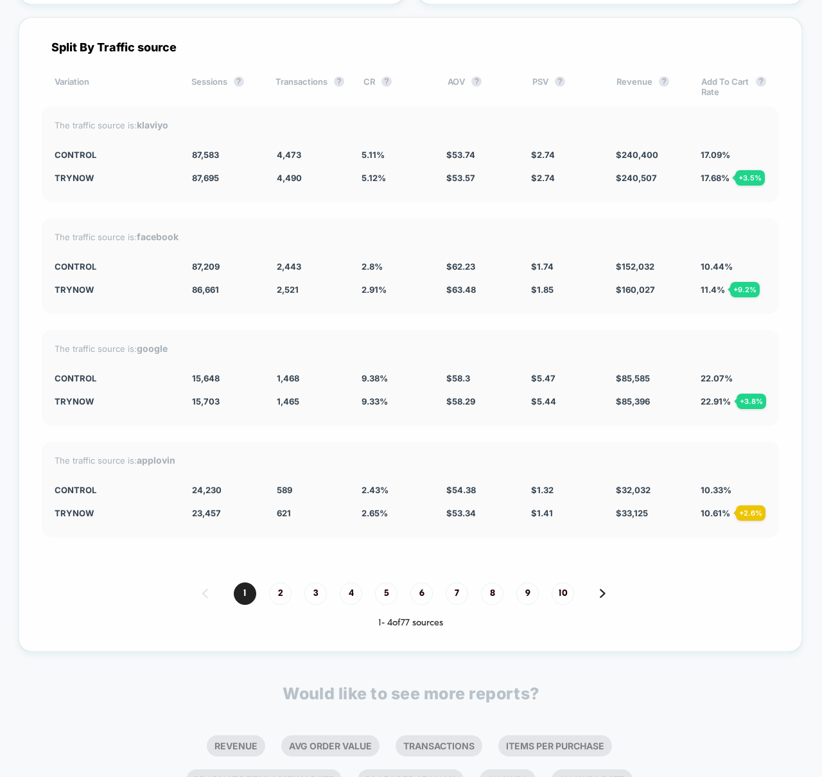
click at [376, 543] on div "Split By Traffic source Variation Sessions ? Transactions ? CR ? AOV ? PSV ? Re…" at bounding box center [411, 334] width 784 height 635
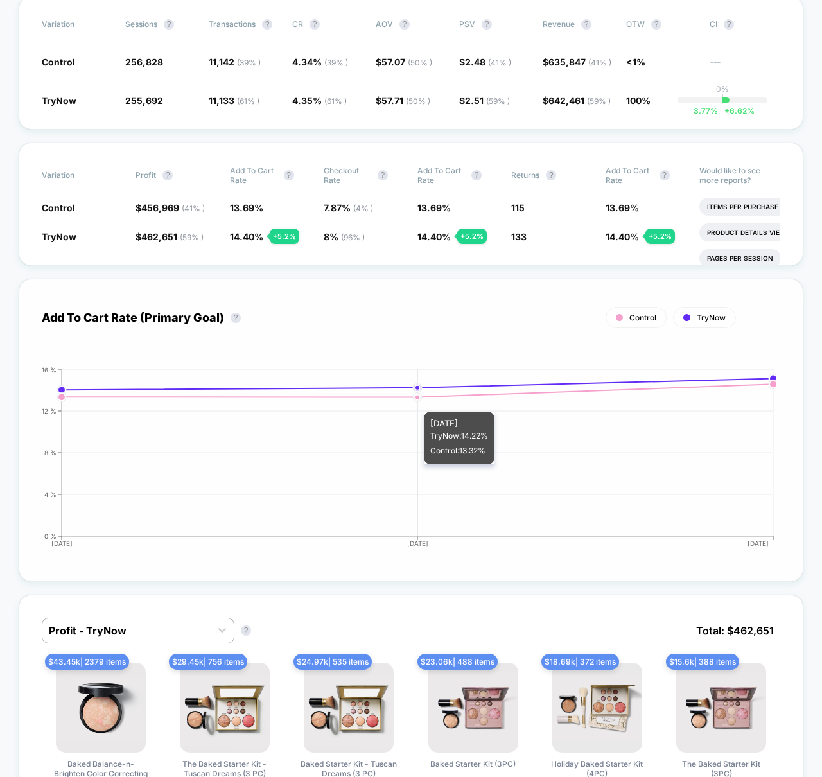
scroll to position [0, 0]
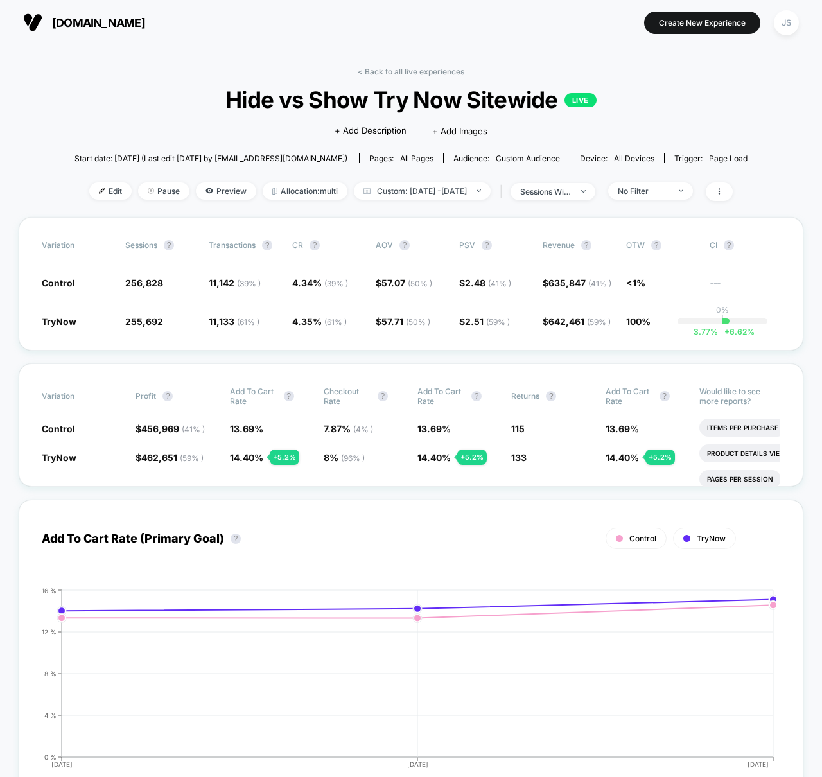
click at [474, 180] on div "< Back to all live experiences Hide vs Show Try Now Sitewide LIVE Click to edit…" at bounding box center [411, 142] width 673 height 150
click at [472, 187] on span "Custom: [DATE] - [DATE]" at bounding box center [422, 190] width 137 height 17
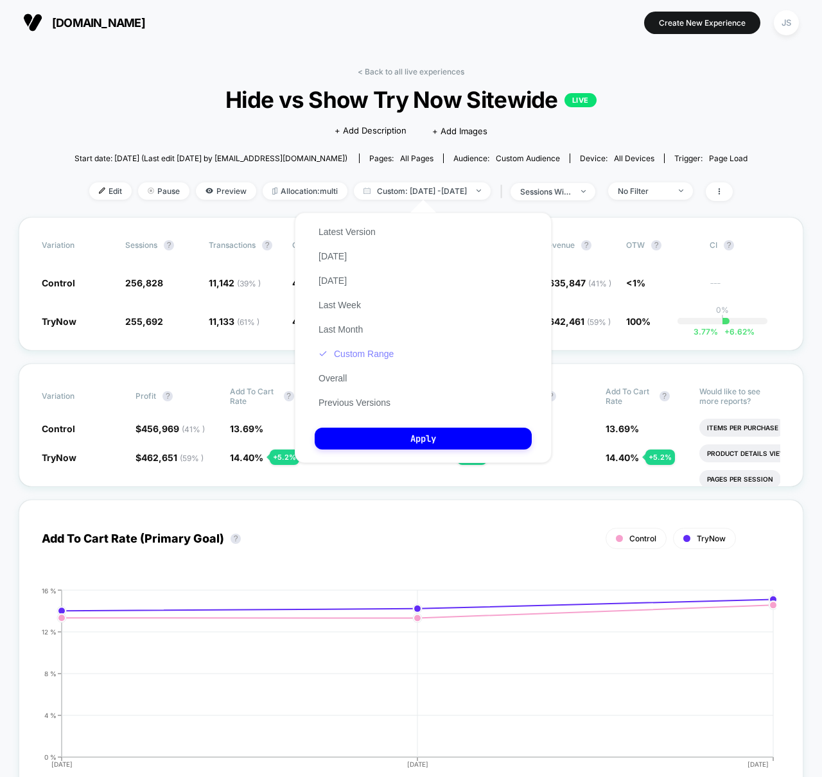
click at [340, 354] on button "Custom Range" at bounding box center [356, 354] width 83 height 12
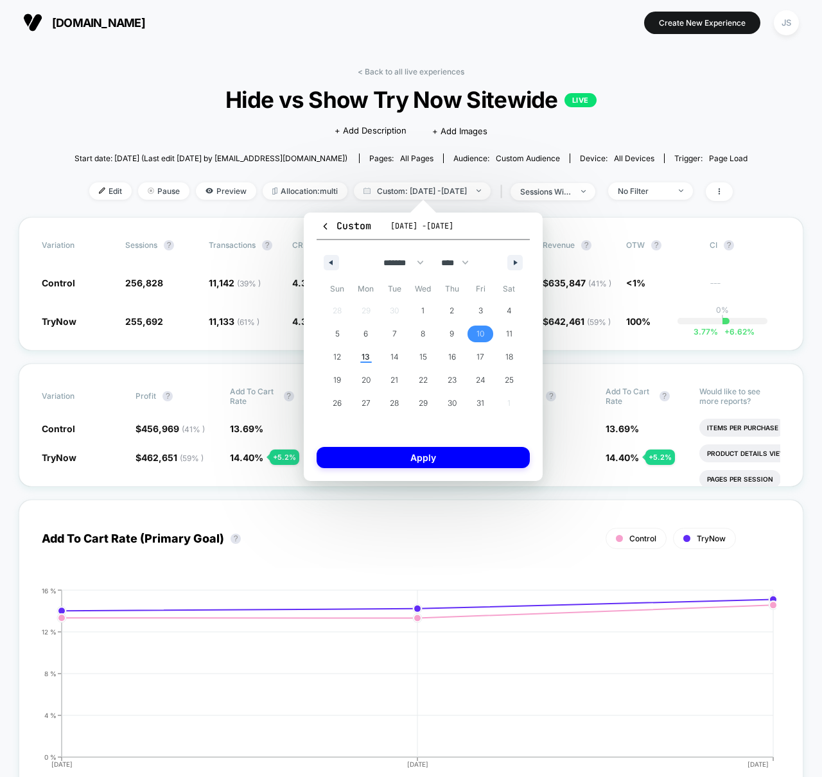
click at [488, 339] on span "10" at bounding box center [480, 334] width 29 height 17
click at [356, 357] on span "13" at bounding box center [366, 357] width 29 height 17
click at [392, 450] on button "Apply" at bounding box center [423, 457] width 213 height 21
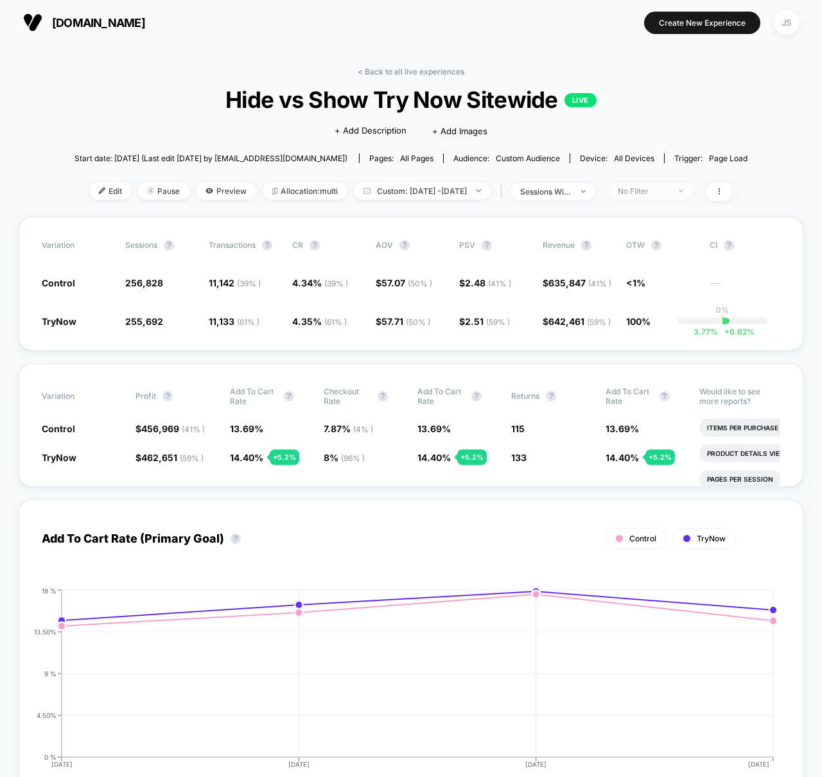
click at [669, 193] on div "No Filter" at bounding box center [643, 191] width 51 height 10
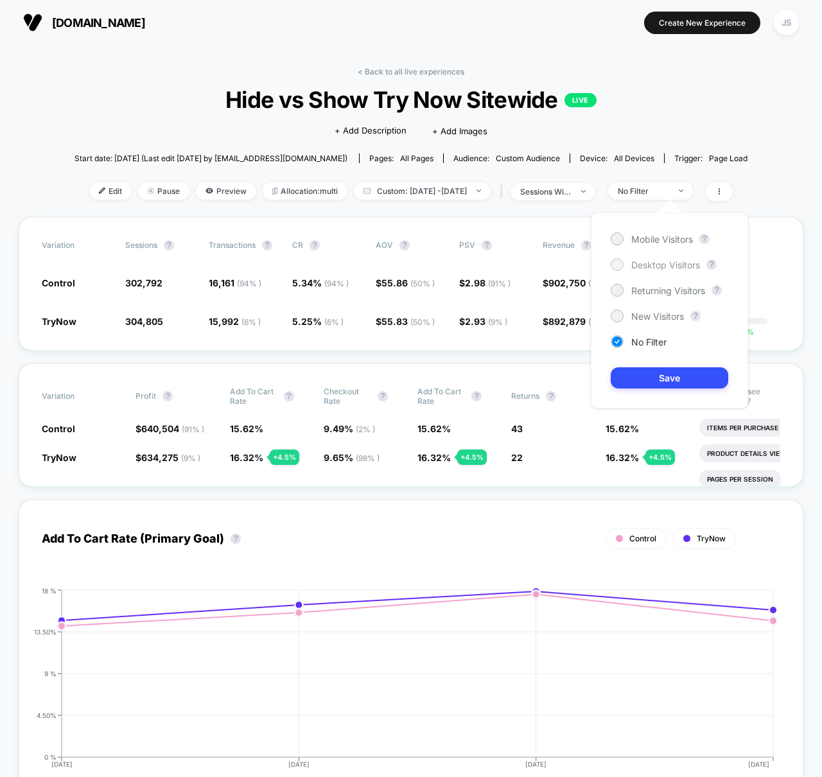
click at [656, 266] on span "Desktop Visitors" at bounding box center [665, 265] width 69 height 11
click at [646, 378] on button "Save" at bounding box center [670, 377] width 118 height 21
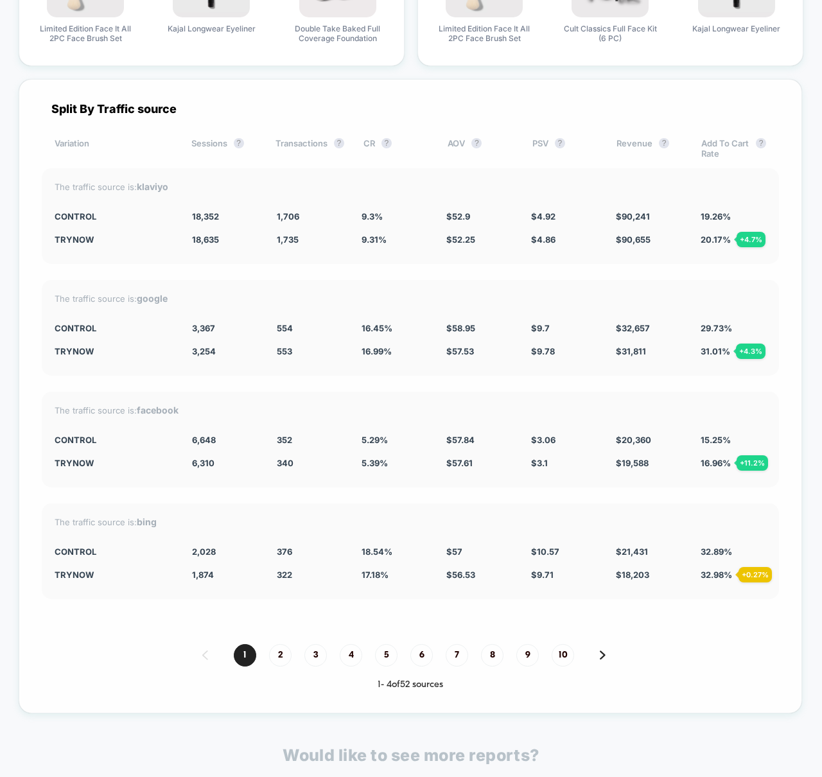
scroll to position [3455, 0]
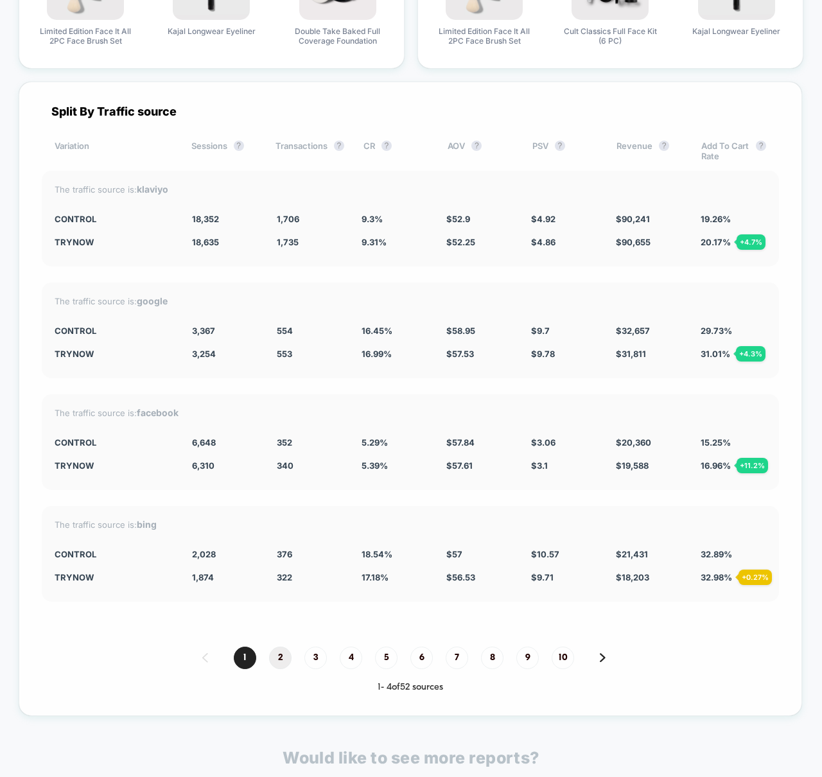
click at [283, 656] on span "2" at bounding box center [280, 658] width 22 height 22
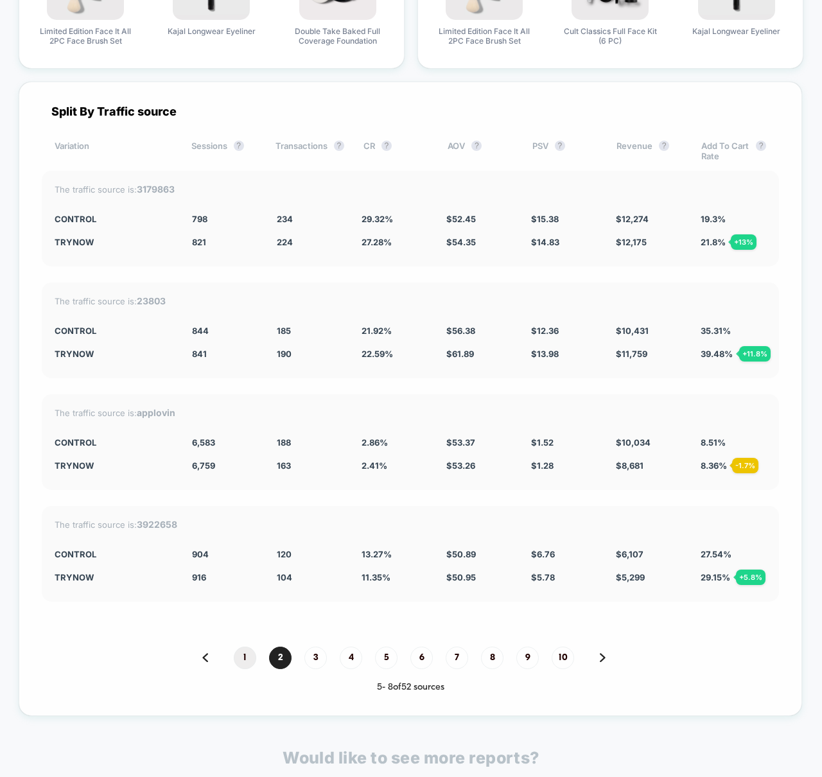
click at [243, 654] on span "1" at bounding box center [245, 658] width 22 height 22
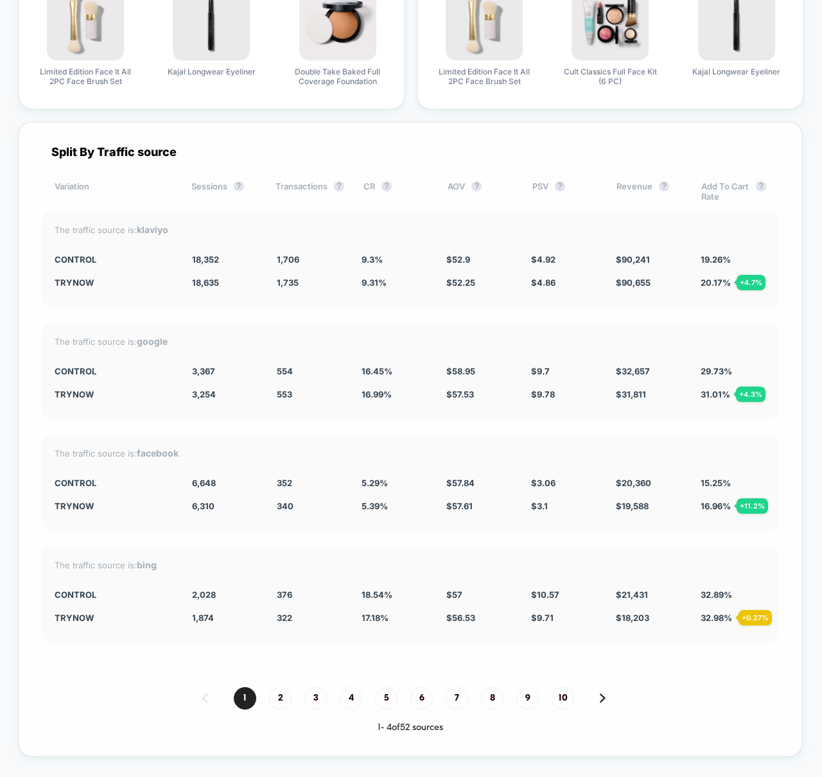
scroll to position [3412, 0]
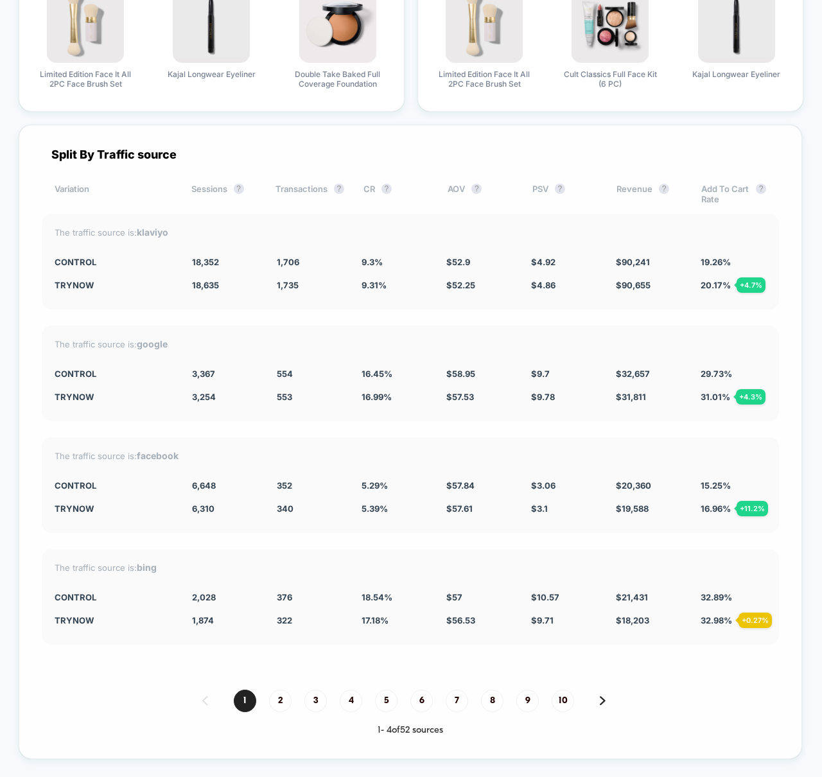
click at [105, 664] on div "Split By Traffic source Variation Sessions ? Transactions ? CR ? AOV ? PSV ? Re…" at bounding box center [411, 442] width 784 height 635
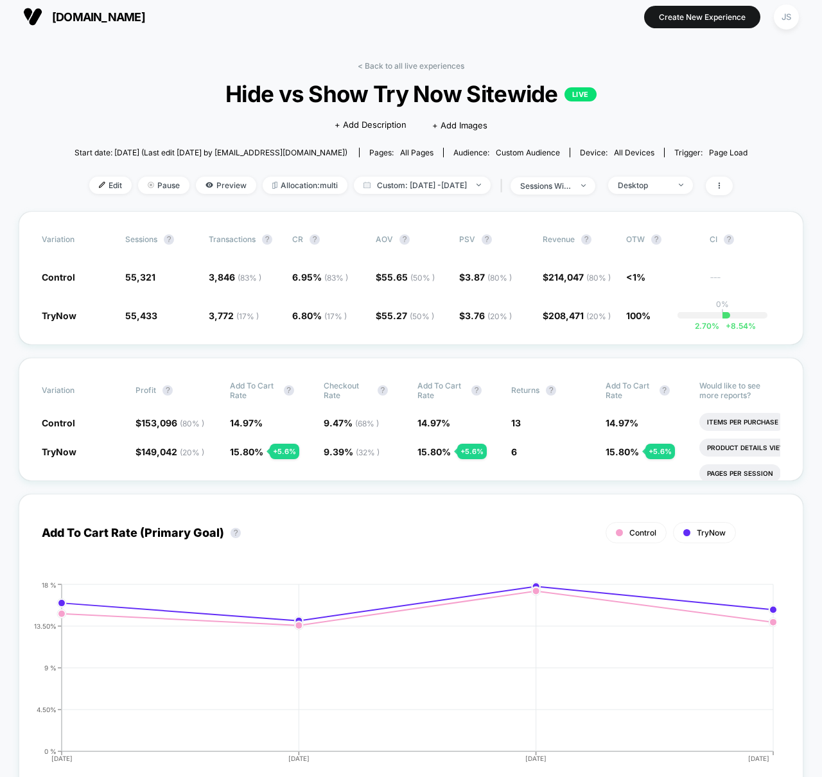
scroll to position [0, 0]
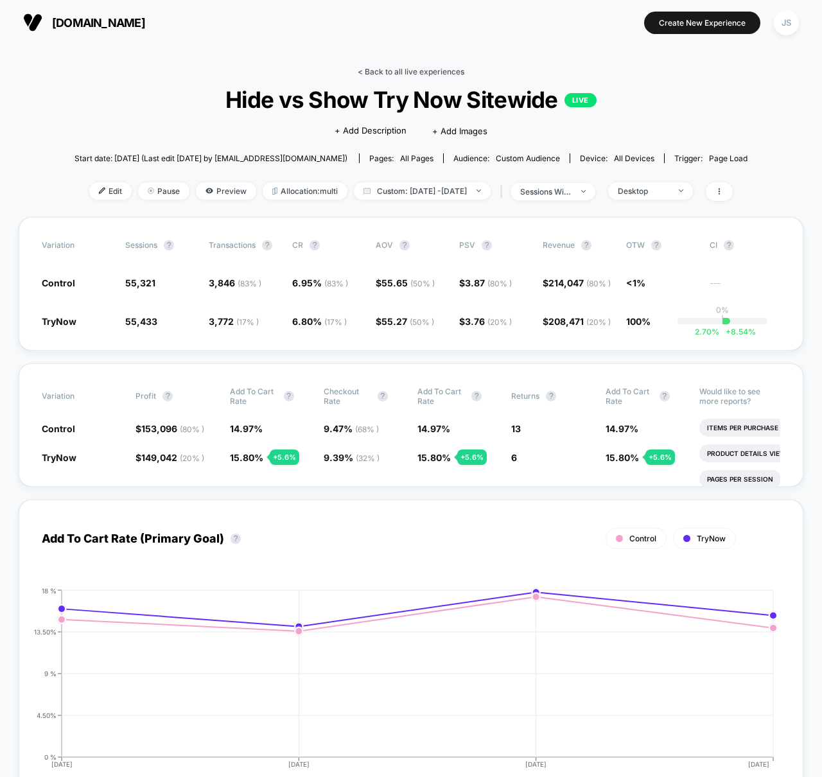
click at [377, 68] on link "< Back to all live experiences" at bounding box center [411, 72] width 107 height 10
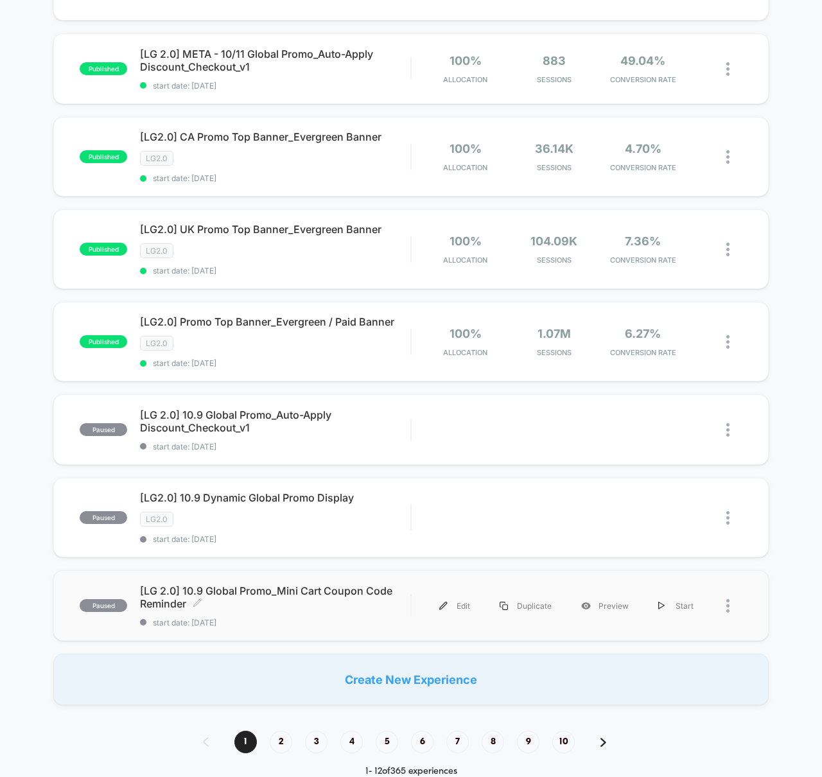
scroll to position [726, 0]
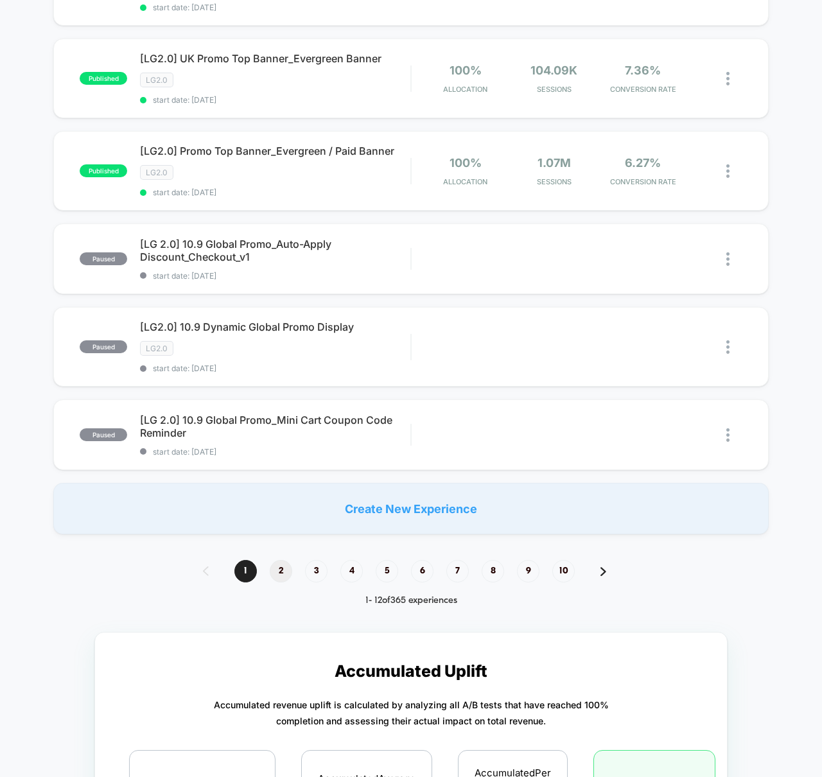
click at [285, 578] on span "2" at bounding box center [281, 571] width 22 height 22
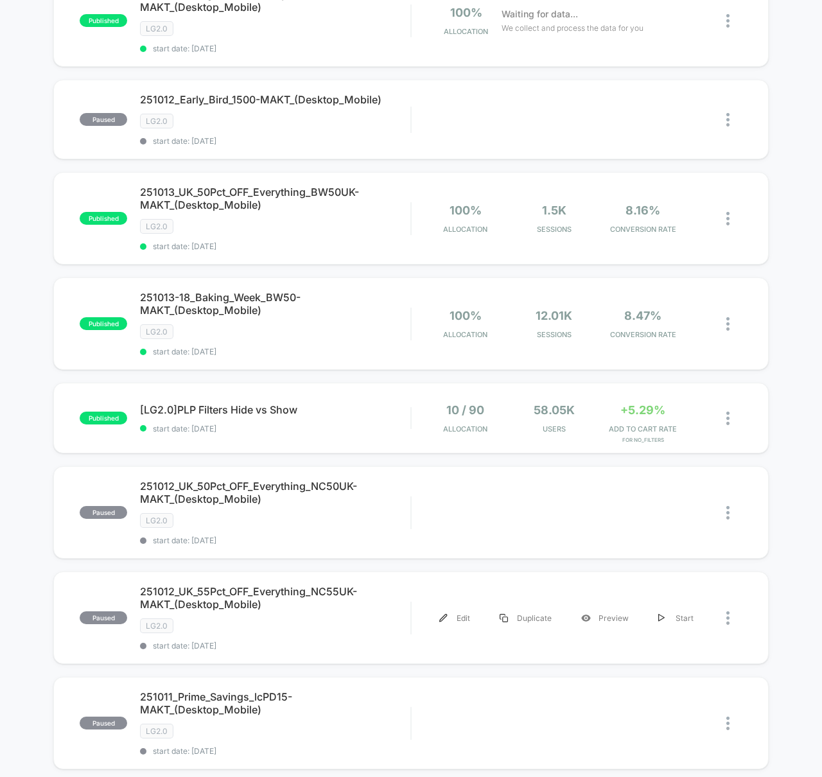
scroll to position [344, 0]
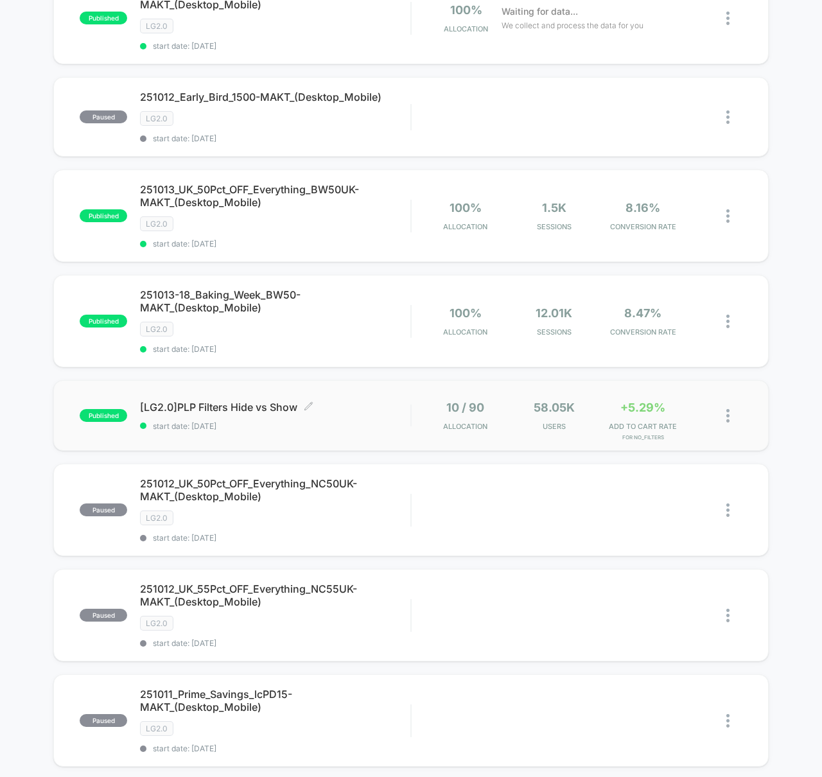
click at [252, 412] on span "[LG2.0]PLP Filters Hide vs Show Click to edit experience details" at bounding box center [275, 407] width 270 height 13
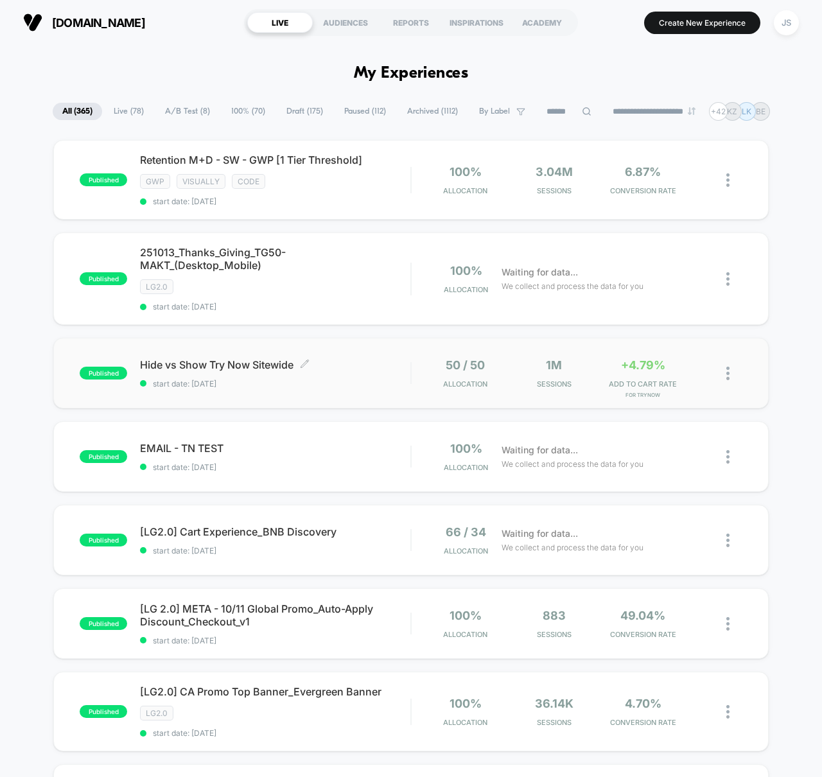
click at [210, 359] on span "Hide vs Show Try Now Sitewide Click to edit experience details" at bounding box center [275, 364] width 270 height 13
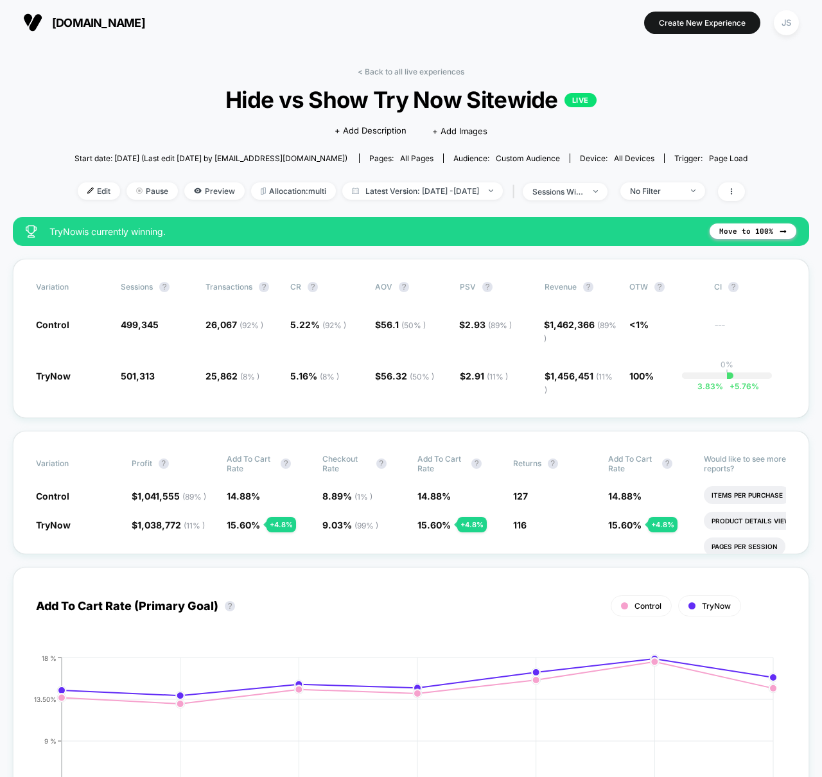
click at [594, 75] on div "< Back to all live experiences Hide vs Show Try Now Sitewide LIVE Click to edit…" at bounding box center [411, 142] width 673 height 150
